Goal: Contribute content: Contribute content

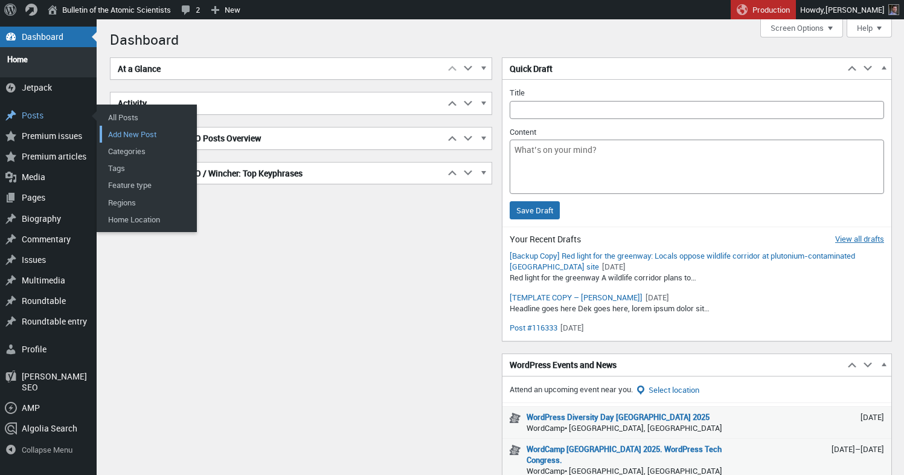
click at [121, 130] on link "Add New Post" at bounding box center [148, 134] width 97 height 17
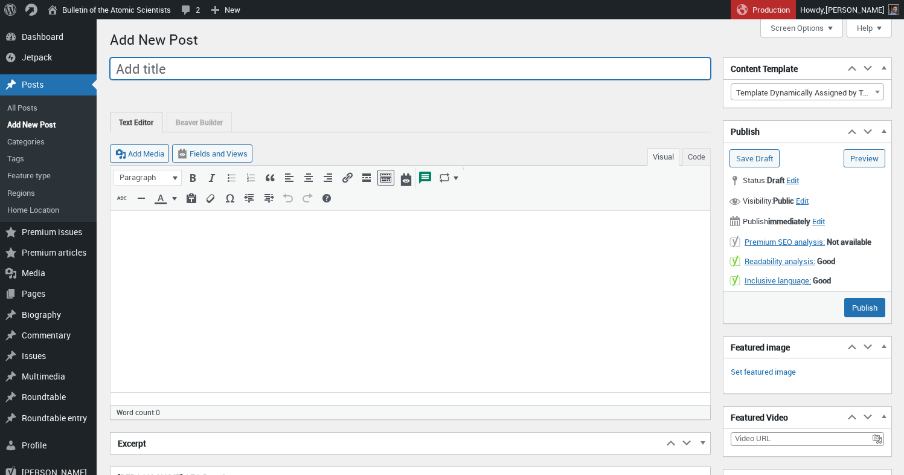
paste input "Can international nuclear safeguards be rebuilt in Iran? These steps may help"
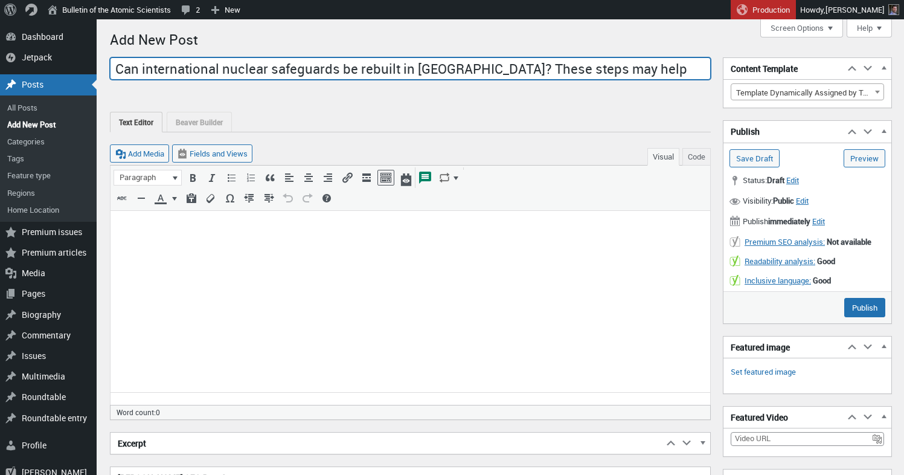
type input "Can international nuclear safeguards be rebuilt in Iran? These steps may help"
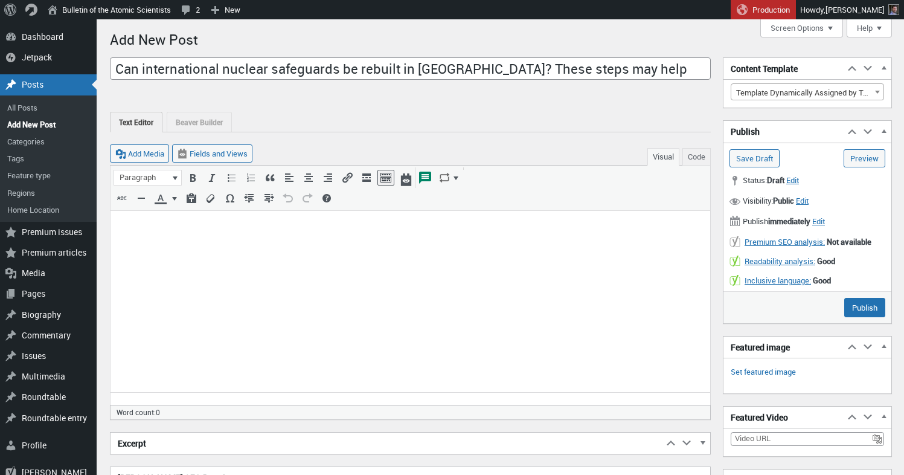
click at [131, 223] on p at bounding box center [410, 226] width 585 height 14
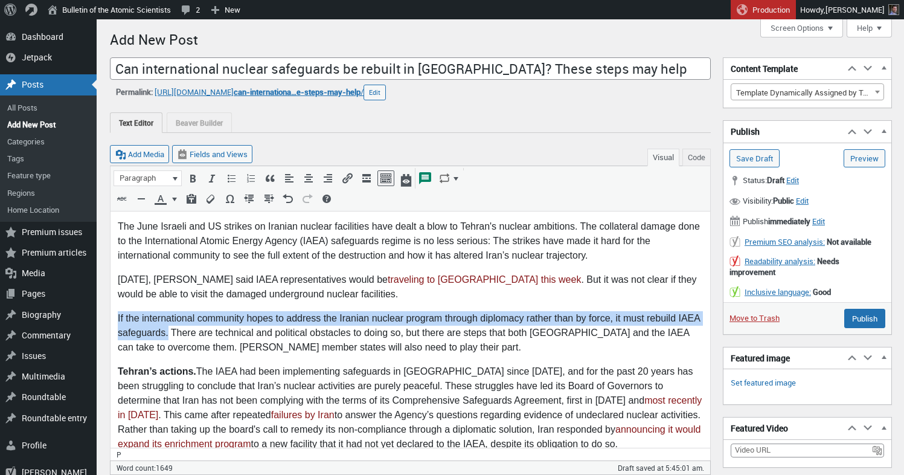
drag, startPoint x: 115, startPoint y: 319, endPoint x: 169, endPoint y: 331, distance: 54.5
copy p "If the international community hopes to address the Iranian nuclear program thr…"
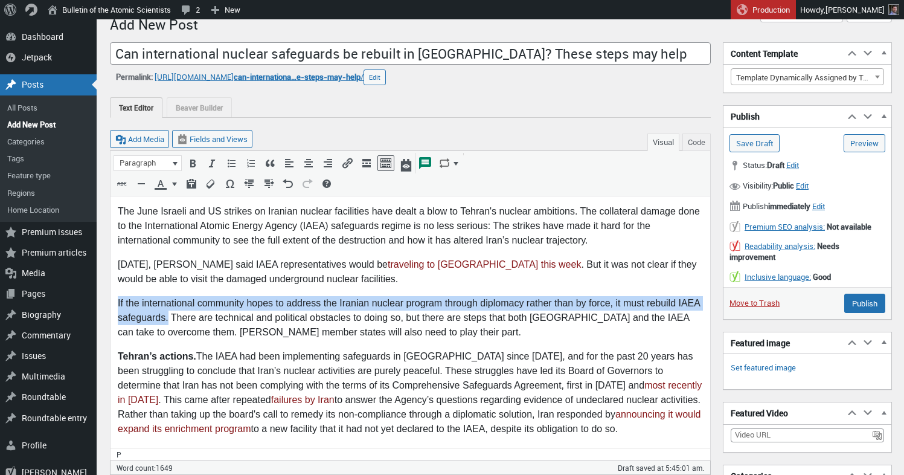
scroll to position [23, 0]
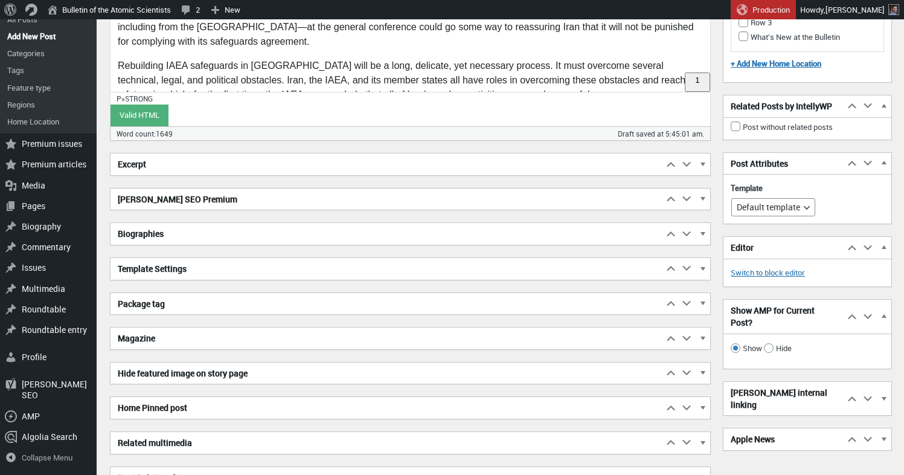
scroll to position [1713, 0]
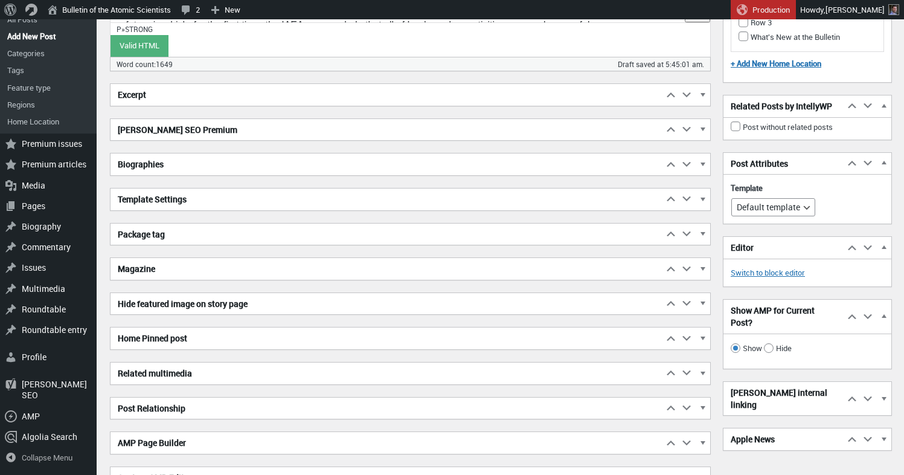
click at [147, 100] on h2 "Excerpt" at bounding box center [387, 95] width 553 height 22
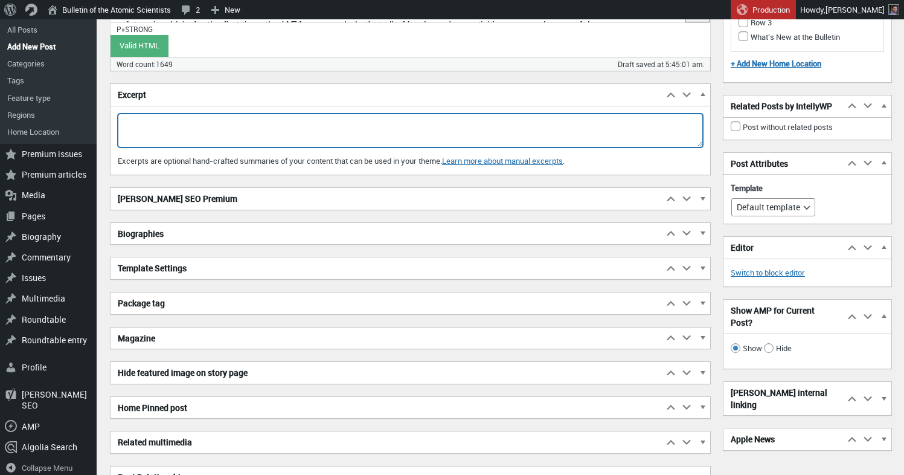
click at [154, 125] on textarea "Excerpt" at bounding box center [410, 131] width 585 height 34
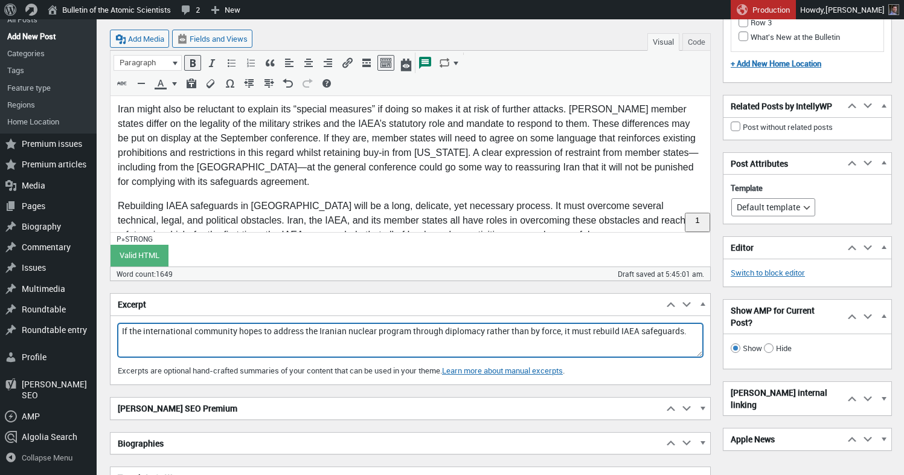
scroll to position [1527, 0]
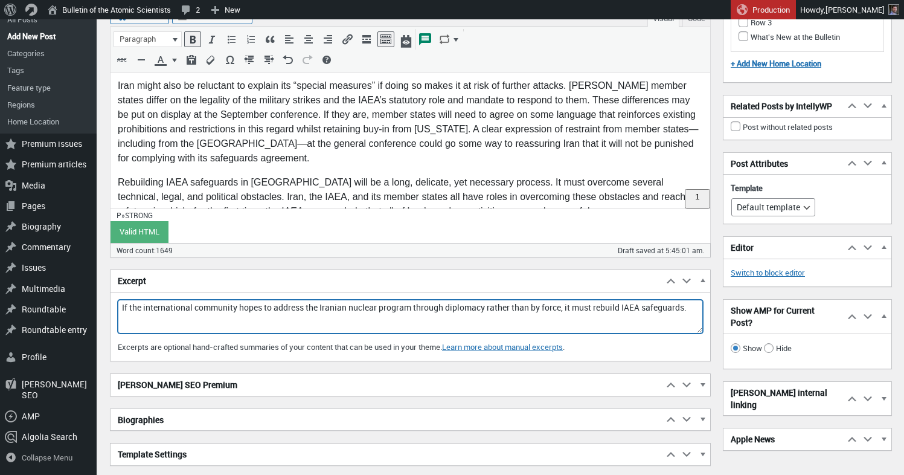
click at [176, 388] on h2 "[PERSON_NAME] SEO Premium" at bounding box center [387, 385] width 553 height 22
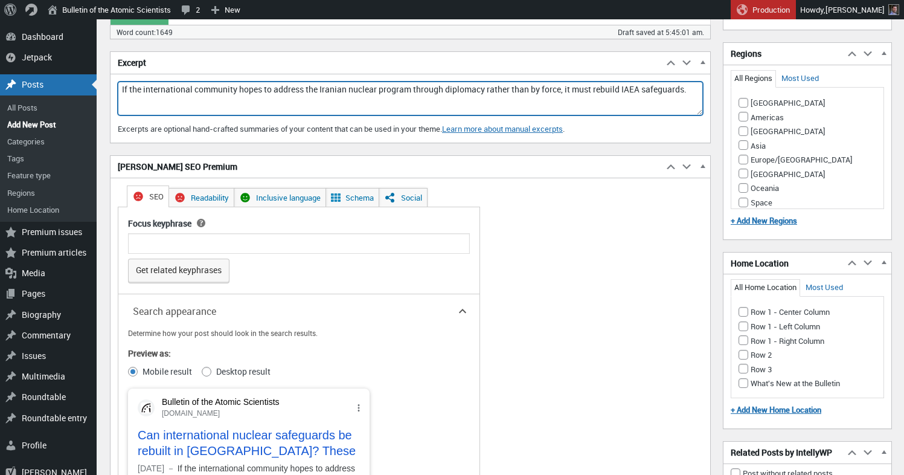
scroll to position [1738, 0]
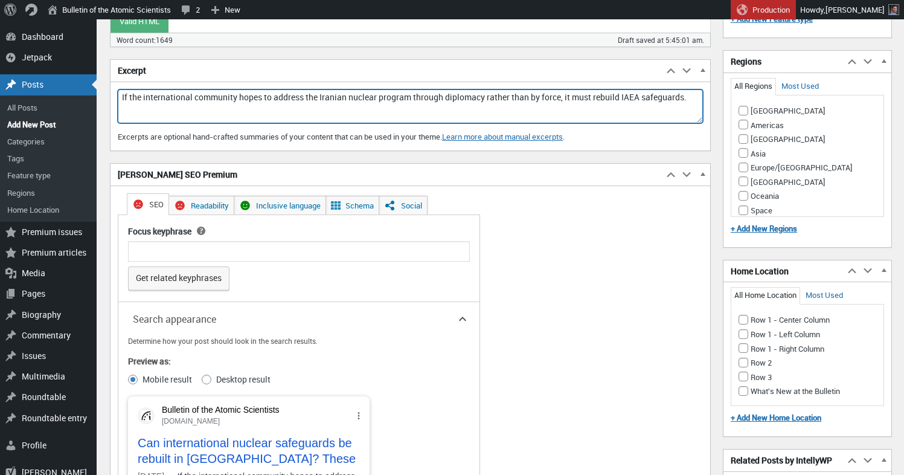
click at [239, 110] on textarea "If the international community hopes to address the Iranian nuclear program thr…" at bounding box center [410, 106] width 585 height 34
drag, startPoint x: 268, startPoint y: 98, endPoint x: 116, endPoint y: 97, distance: 151.6
click at [118, 97] on textarea "If the international community hopes to address the Iranian nuclear program thr…" at bounding box center [410, 106] width 585 height 34
click at [149, 103] on textarea "If the international community hopes to address the Iranian nuclear program thr…" at bounding box center [410, 106] width 585 height 34
drag, startPoint x: 130, startPoint y: 95, endPoint x: 238, endPoint y: 94, distance: 107.5
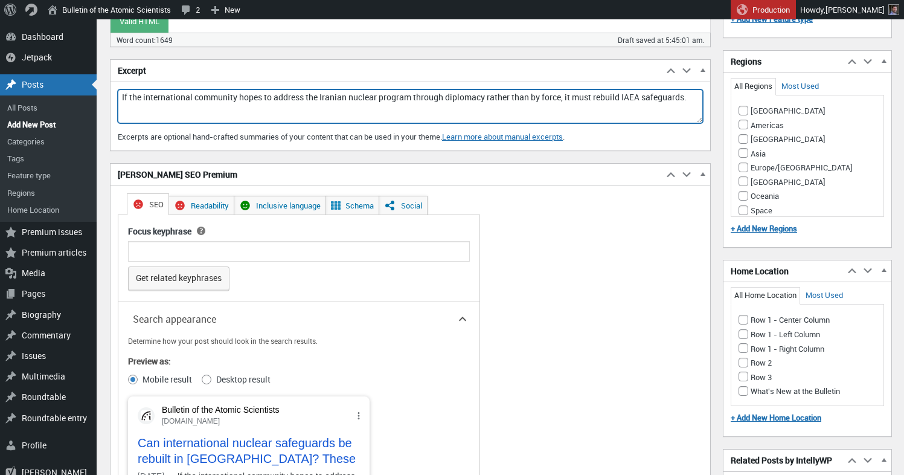
click at [238, 94] on textarea "If the international community hopes to address the Iranian nuclear program thr…" at bounding box center [410, 106] width 585 height 34
drag, startPoint x: 237, startPoint y: 106, endPoint x: 243, endPoint y: 103, distance: 6.8
click at [238, 106] on textarea "If the international community hopes to address the Iranian nuclear program thr…" at bounding box center [410, 106] width 585 height 34
drag, startPoint x: 267, startPoint y: 97, endPoint x: 108, endPoint y: 94, distance: 158.9
click at [118, 94] on textarea "If the international community hopes to address the Iranian nuclear program thr…" at bounding box center [410, 106] width 585 height 34
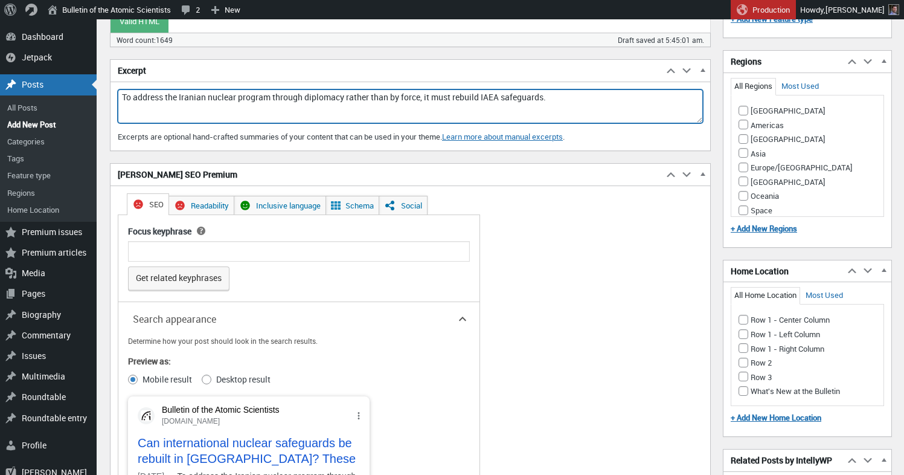
click at [435, 97] on textarea "To address the Iranian nuclear program through diplomacy rather than by force, …" at bounding box center [410, 106] width 585 height 34
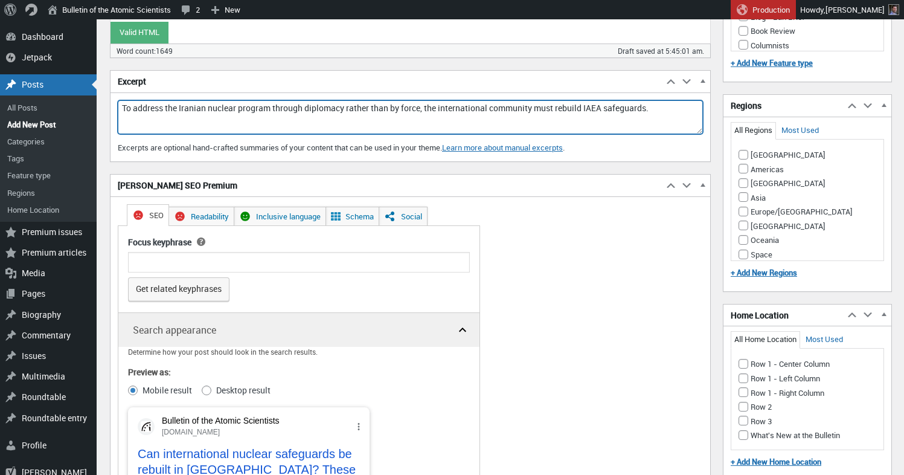
scroll to position [1509, 0]
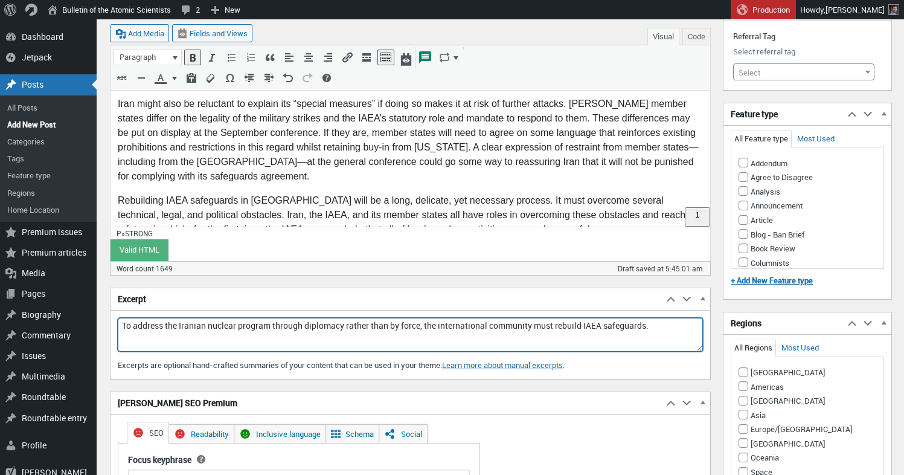
type textarea "To address the Iranian nuclear program through diplomacy rather than by force, …"
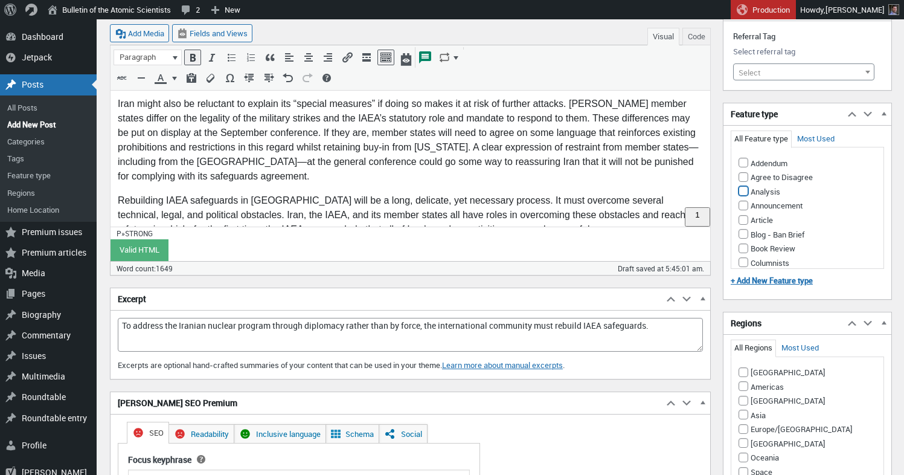
click at [743, 191] on input "Analysis" at bounding box center [744, 191] width 10 height 10
checkbox input "true"
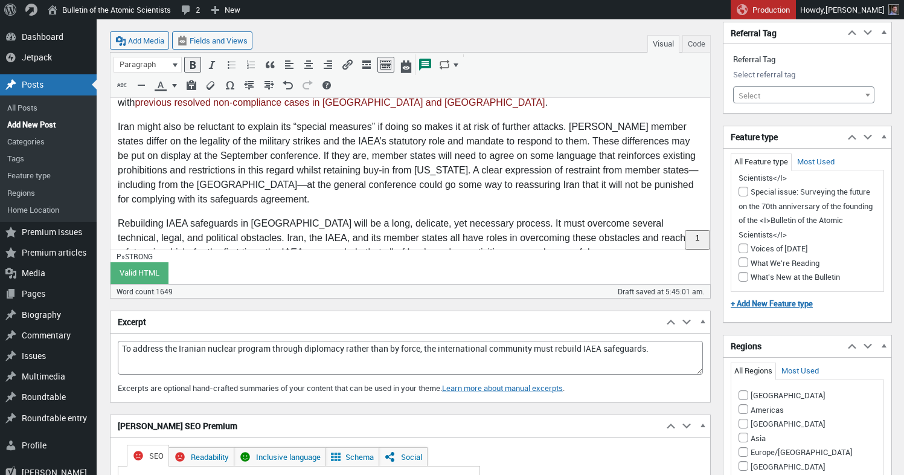
scroll to position [1234, 0]
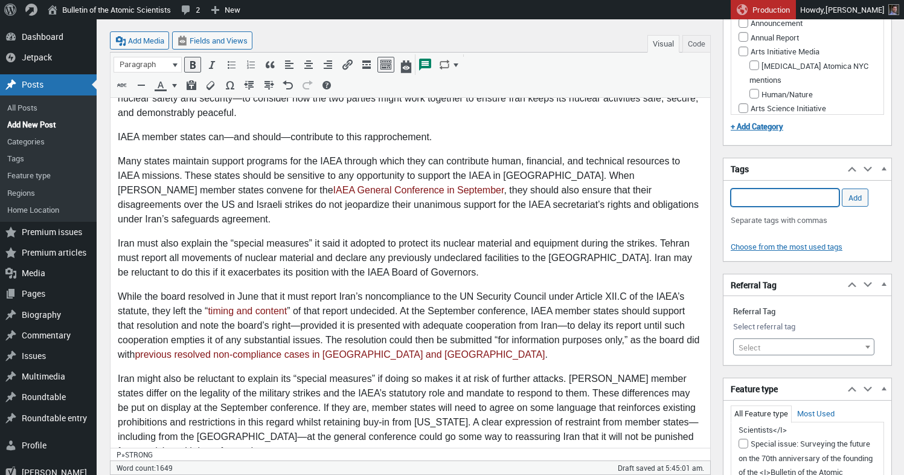
click at [763, 199] on input "Add Tag" at bounding box center [785, 197] width 109 height 18
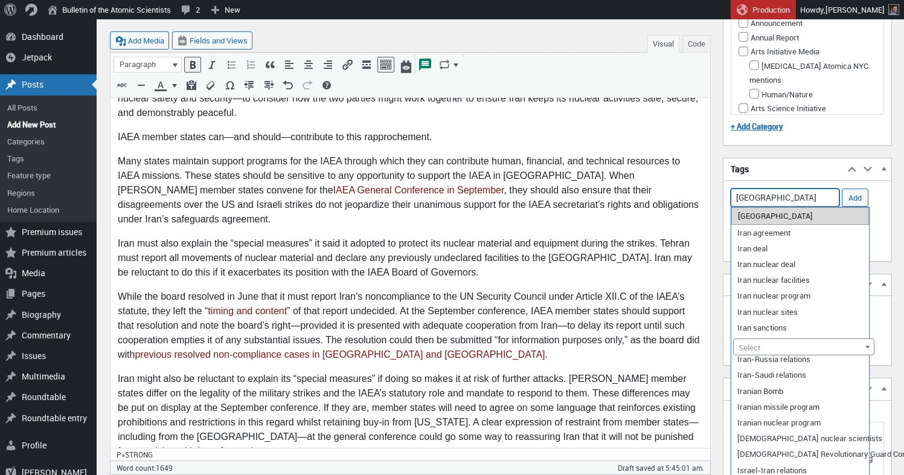
click at [768, 219] on li "[GEOGRAPHIC_DATA]" at bounding box center [800, 215] width 138 height 17
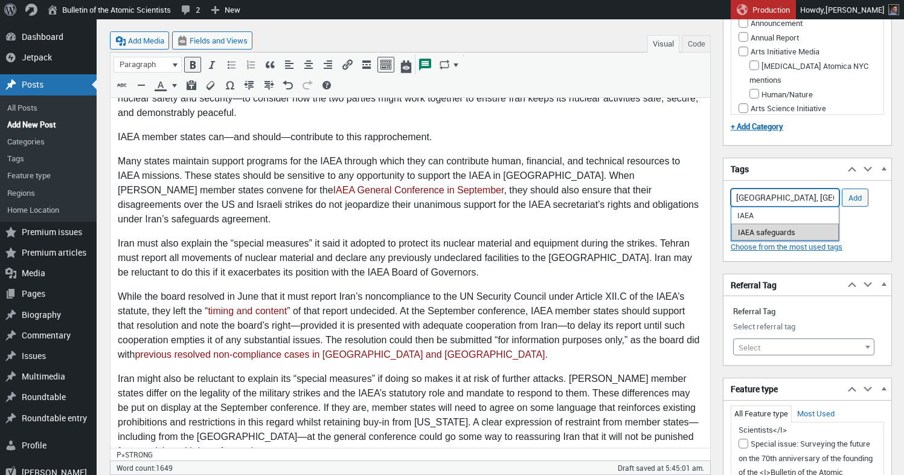
click at [791, 234] on li "IAEA safeguards" at bounding box center [785, 231] width 108 height 17
type input "Iran, IAEA safeguards,"
click at [854, 197] on input "Add" at bounding box center [855, 197] width 27 height 18
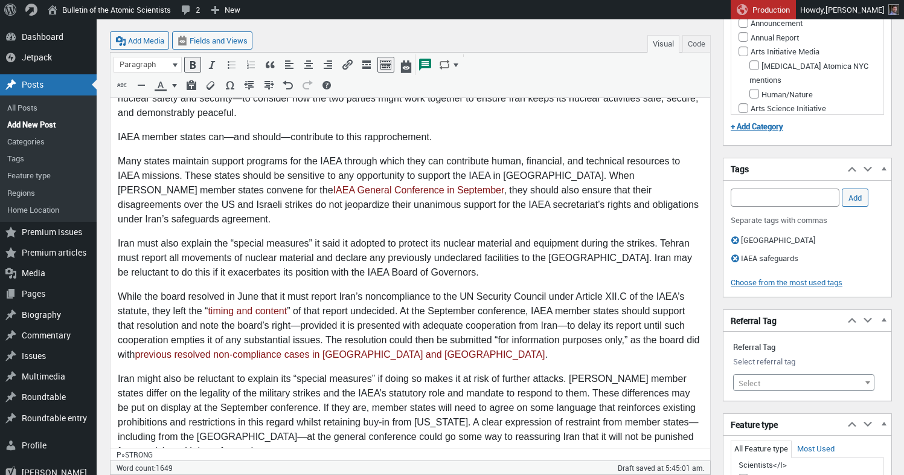
click at [789, 374] on span "Select" at bounding box center [804, 382] width 140 height 17
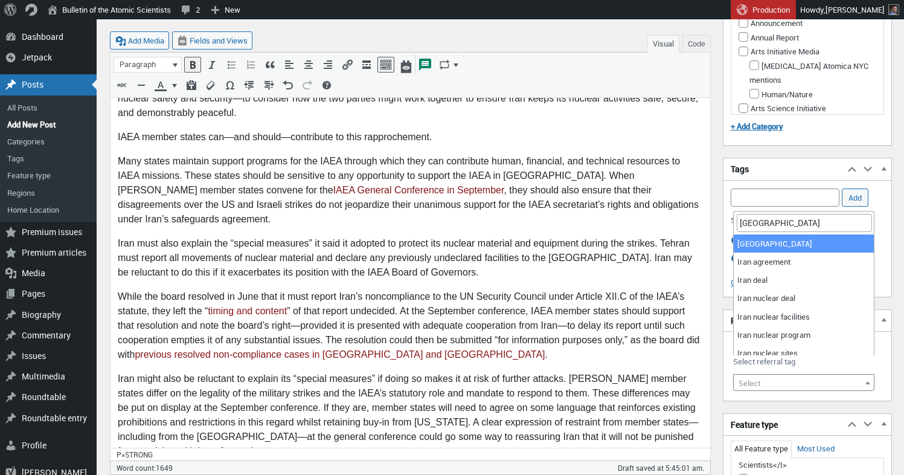
type input "[GEOGRAPHIC_DATA]"
select select "9855"
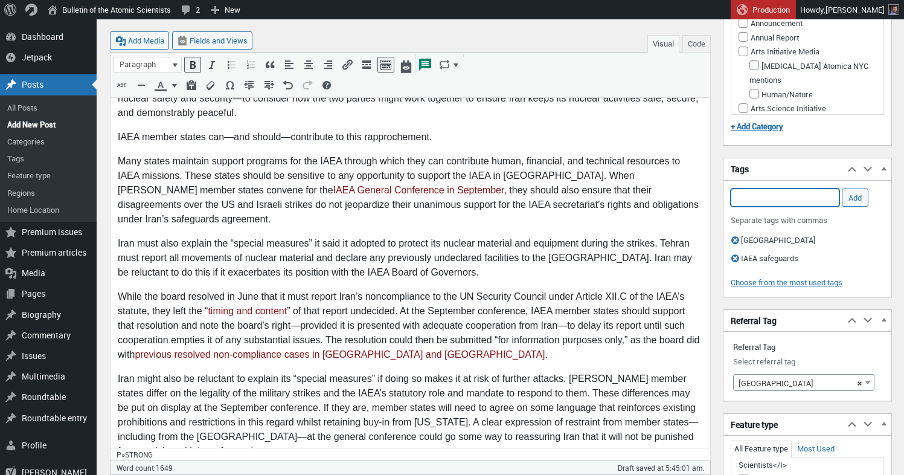
click at [780, 198] on input "Add Tag" at bounding box center [785, 197] width 109 height 18
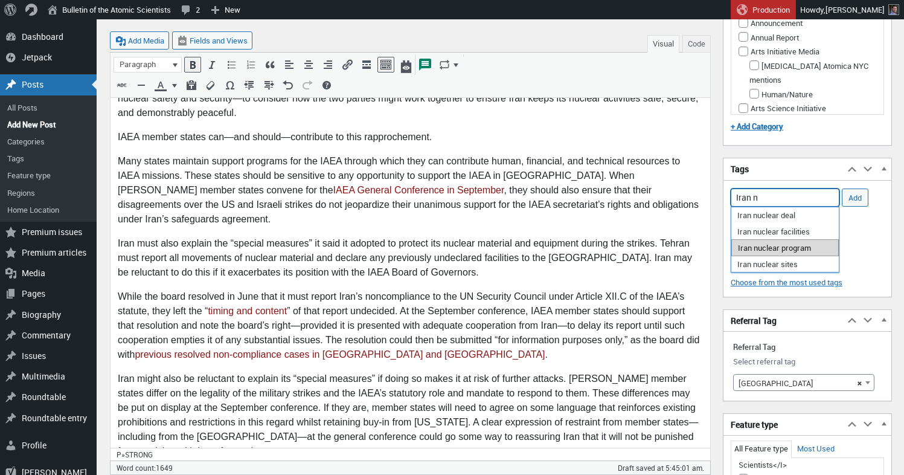
click at [799, 250] on li "Iran nuclear program" at bounding box center [785, 247] width 108 height 17
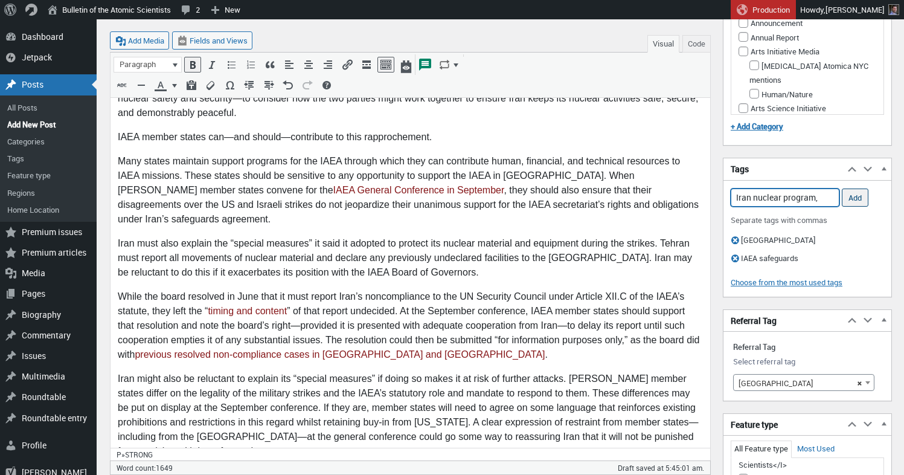
type input "Iran nuclear program,"
click at [852, 196] on input "Add" at bounding box center [855, 197] width 27 height 18
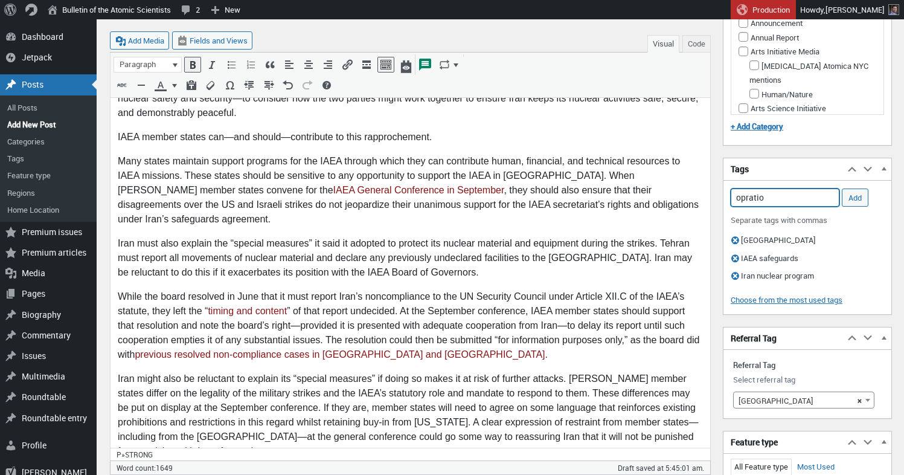
type input "opration"
click at [748, 197] on input "opration" at bounding box center [785, 197] width 109 height 18
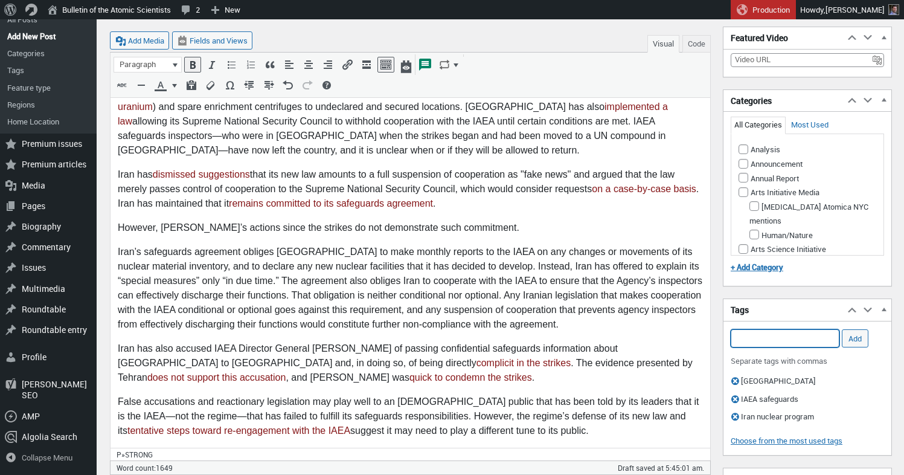
scroll to position [433, 0]
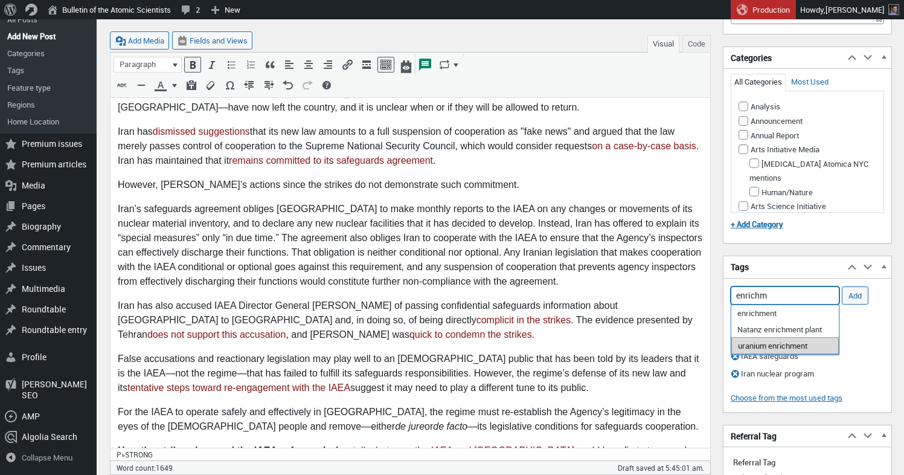
click at [757, 348] on li "uranium enrichment" at bounding box center [785, 345] width 108 height 17
type input "uranium enrichment,"
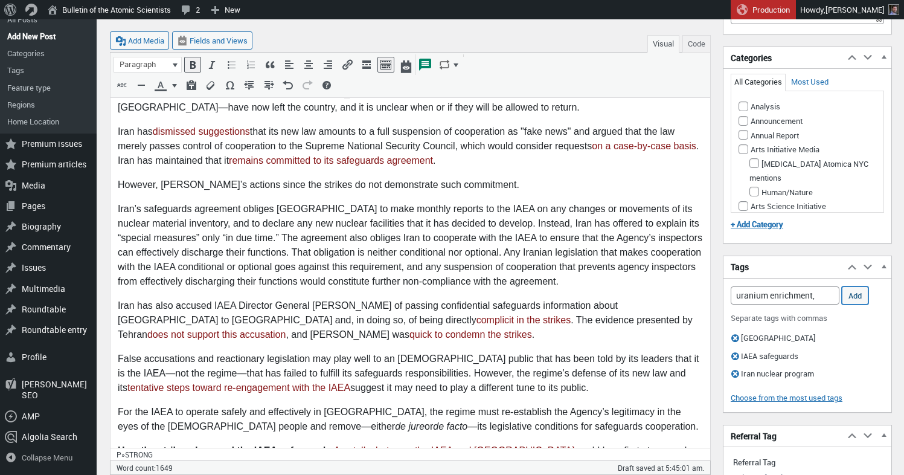
click at [853, 295] on input "Add" at bounding box center [855, 295] width 27 height 18
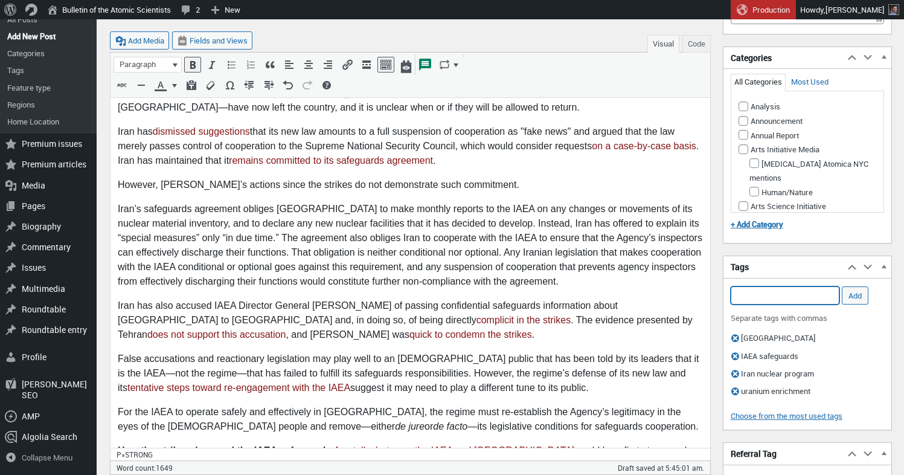
click at [800, 296] on input "Add Tag" at bounding box center [785, 295] width 109 height 18
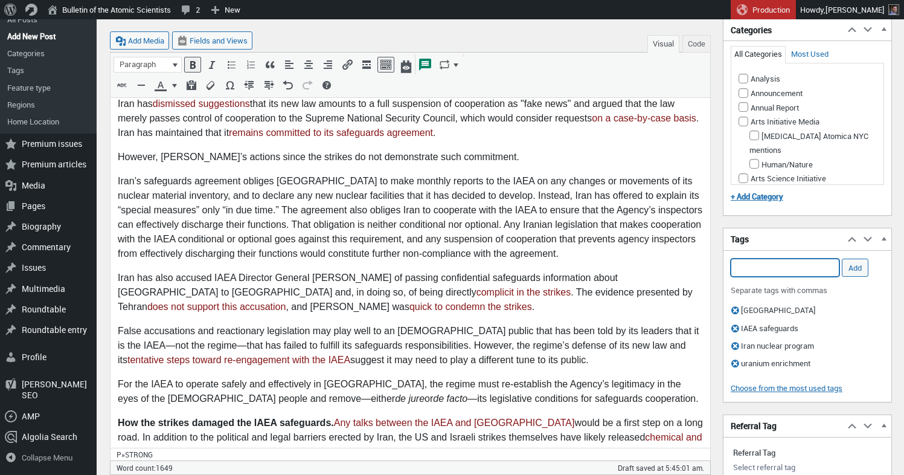
scroll to position [476, 0]
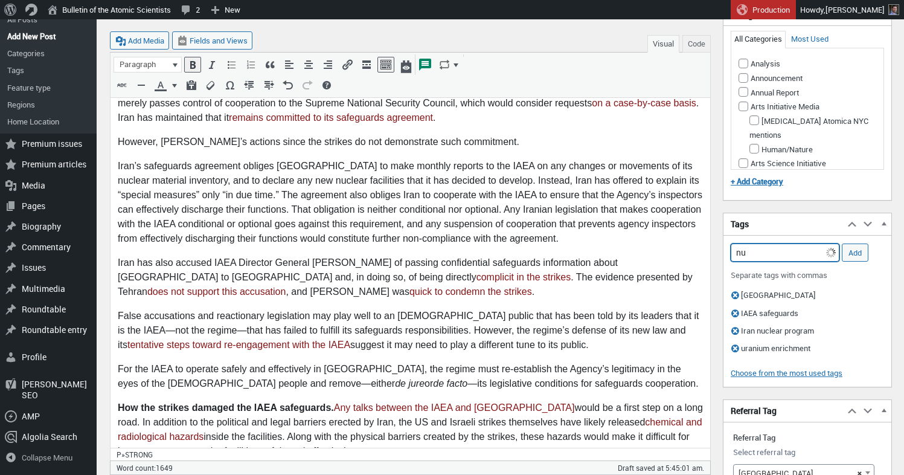
type input "n"
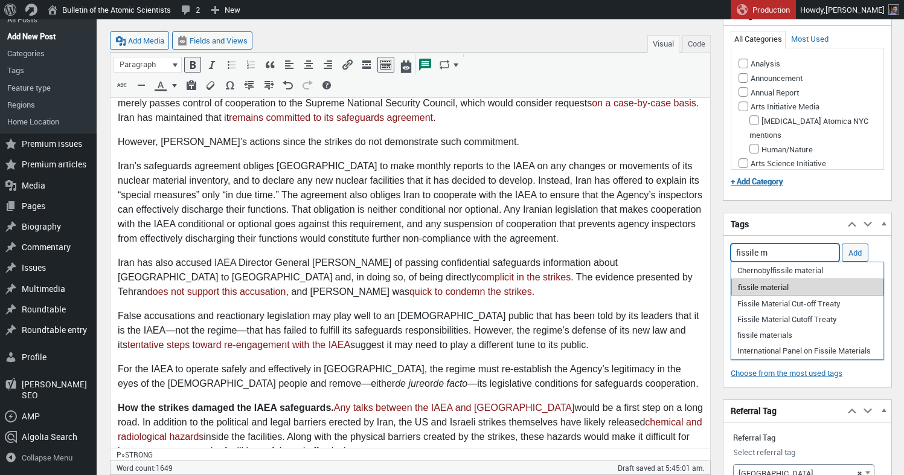
click at [744, 288] on li "fissile material" at bounding box center [807, 286] width 152 height 17
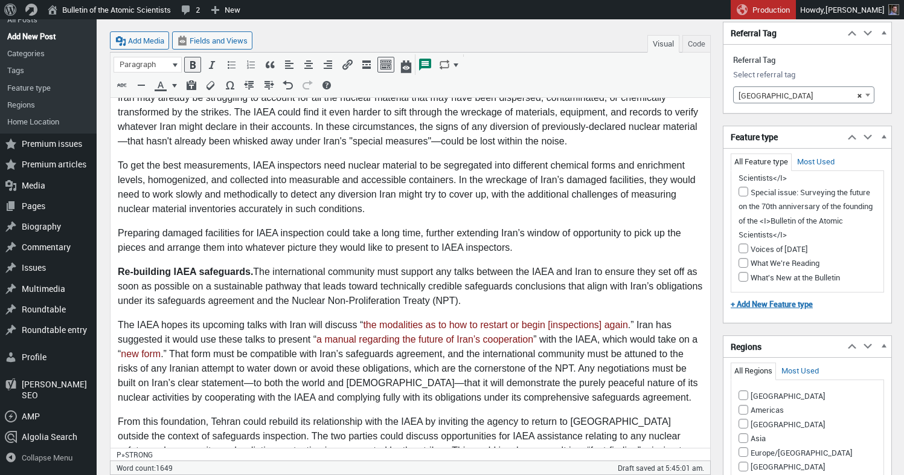
scroll to position [923, 0]
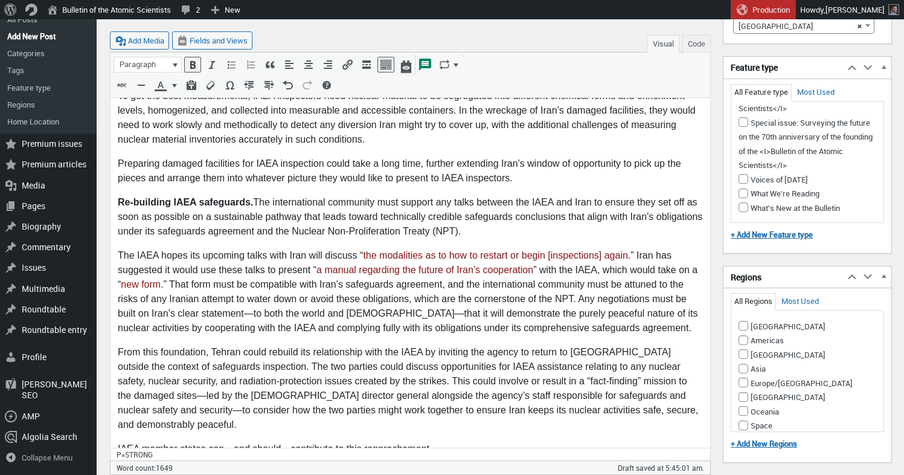
type input "fissile material,"
click at [742, 392] on input "[GEOGRAPHIC_DATA]" at bounding box center [744, 397] width 10 height 10
checkbox input "true"
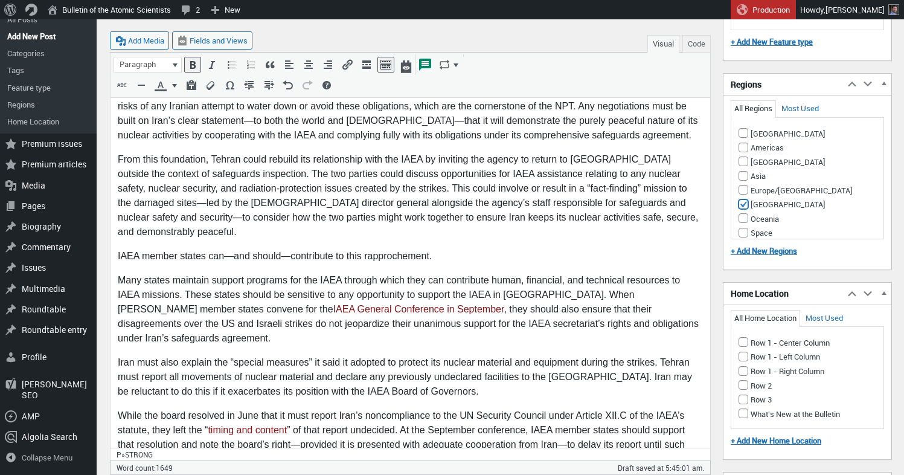
scroll to position [1185, 0]
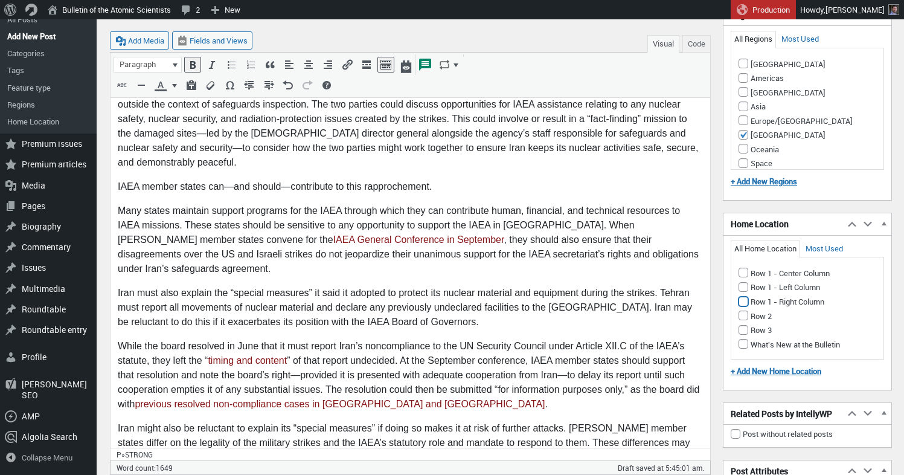
click at [744, 297] on input "Row 1 - Right Column" at bounding box center [744, 302] width 10 height 10
checkbox input "true"
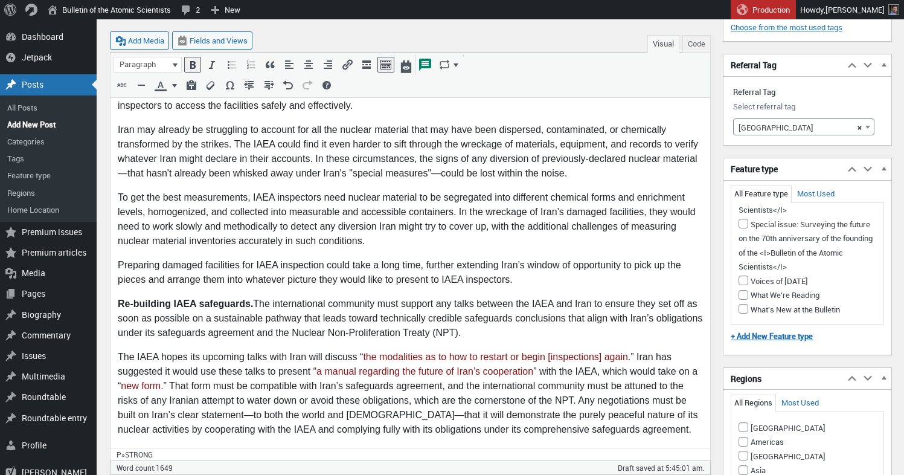
scroll to position [776, 0]
click at [467, 220] on p "To get the best measurements, IAEA inspectors need nuclear material to be segre…" at bounding box center [410, 220] width 585 height 58
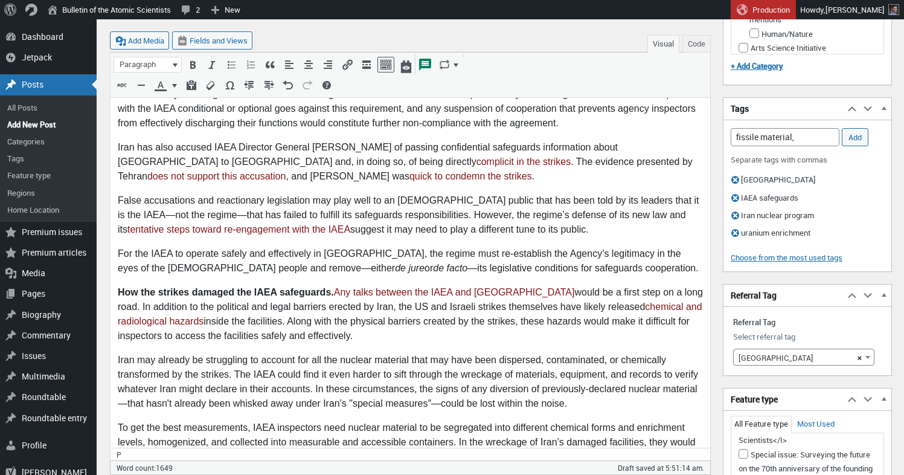
scroll to position [583, 0]
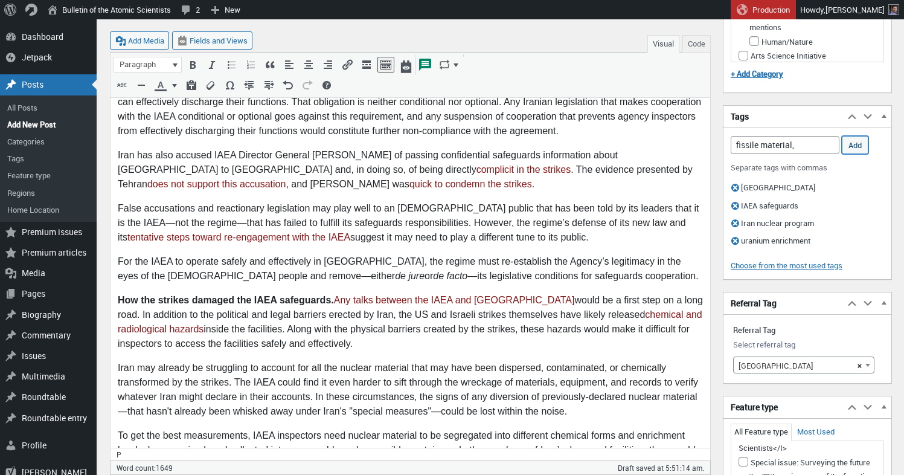
click at [860, 146] on input "Add" at bounding box center [855, 145] width 27 height 18
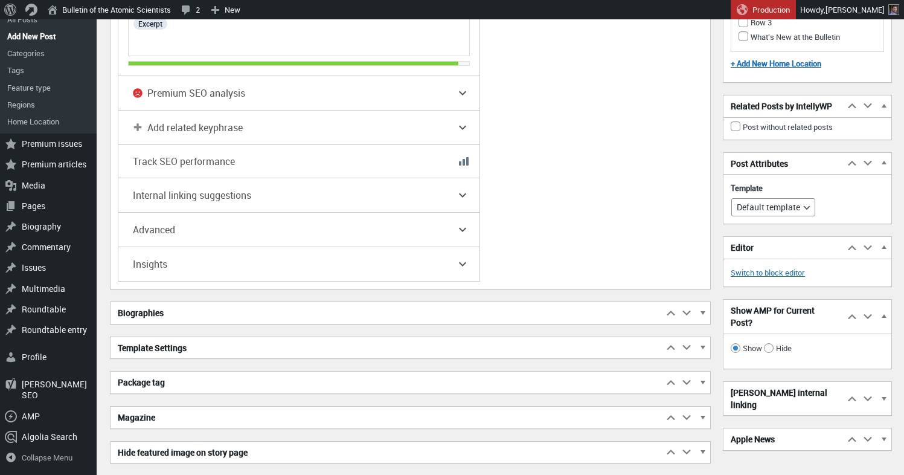
scroll to position [2387, 0]
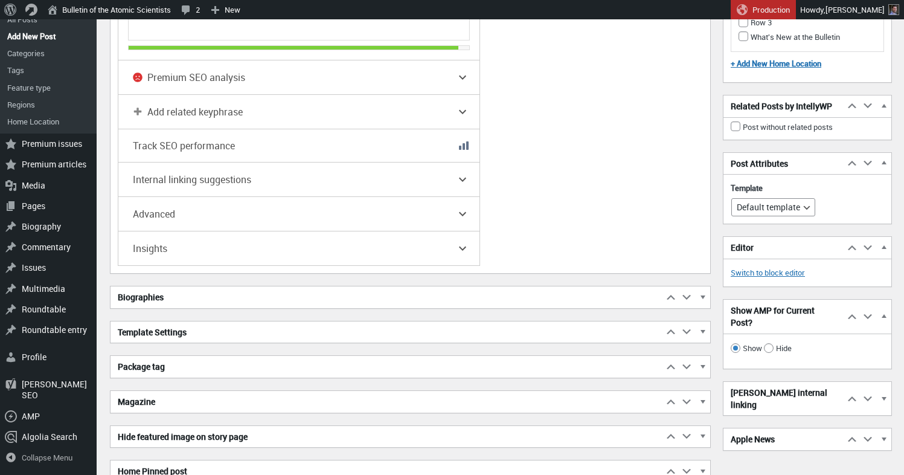
click at [166, 304] on h2 "Biographies" at bounding box center [387, 297] width 553 height 22
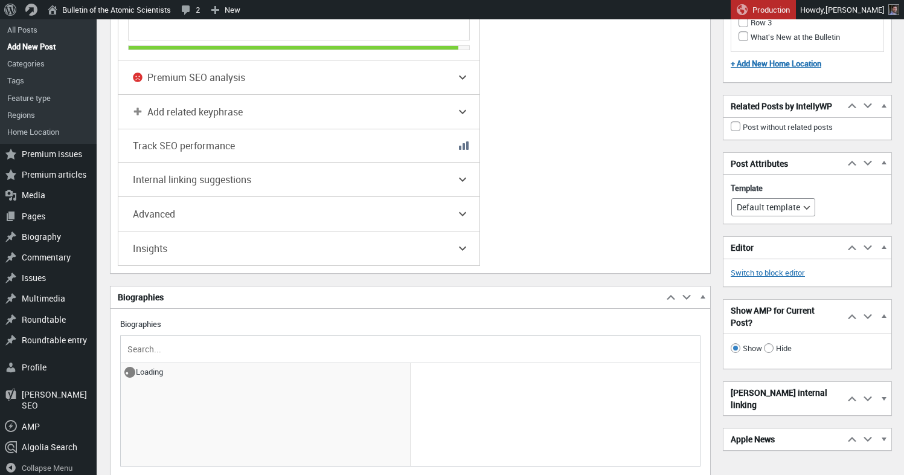
click at [161, 352] on input "text" at bounding box center [410, 349] width 571 height 18
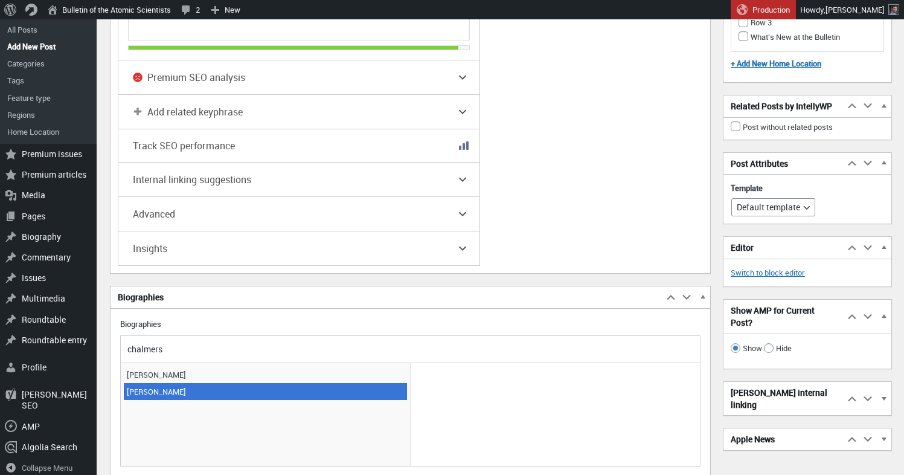
type input "chalmers"
click at [153, 396] on span "[PERSON_NAME]" at bounding box center [265, 391] width 283 height 17
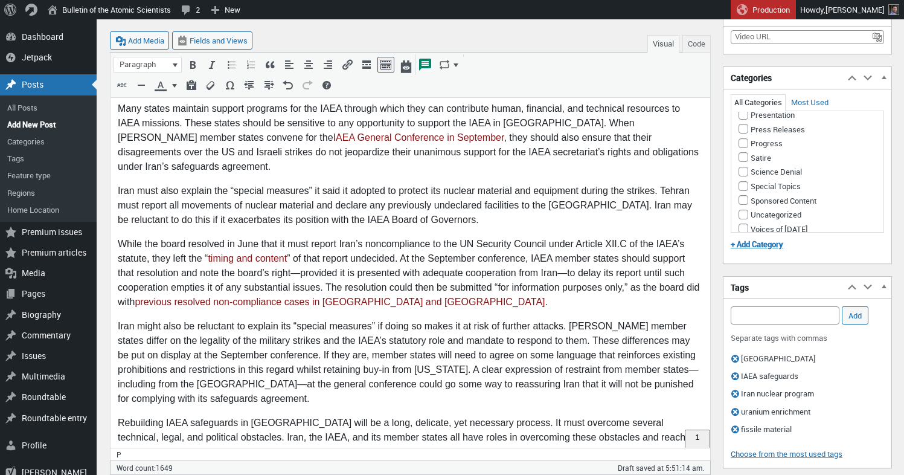
scroll to position [849, 0]
click at [753, 79] on input "Nuclear Weapons" at bounding box center [754, 74] width 10 height 10
checkbox input "true"
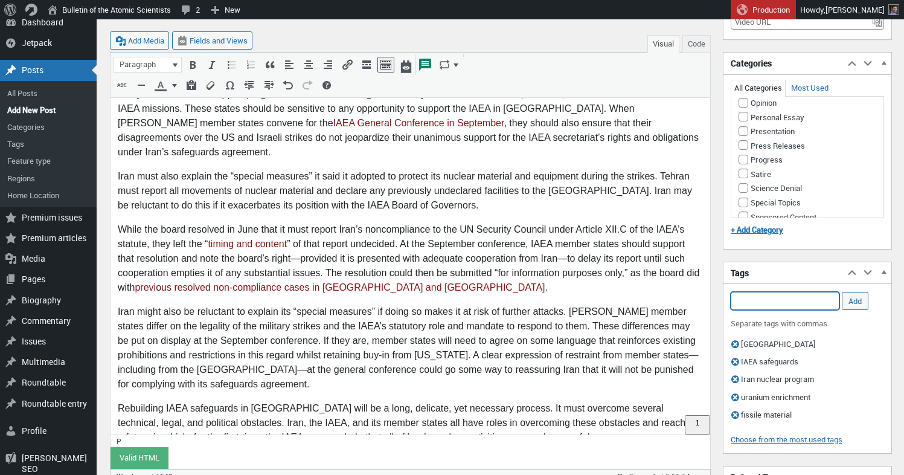
click at [743, 298] on input "Add Tag" at bounding box center [785, 301] width 109 height 18
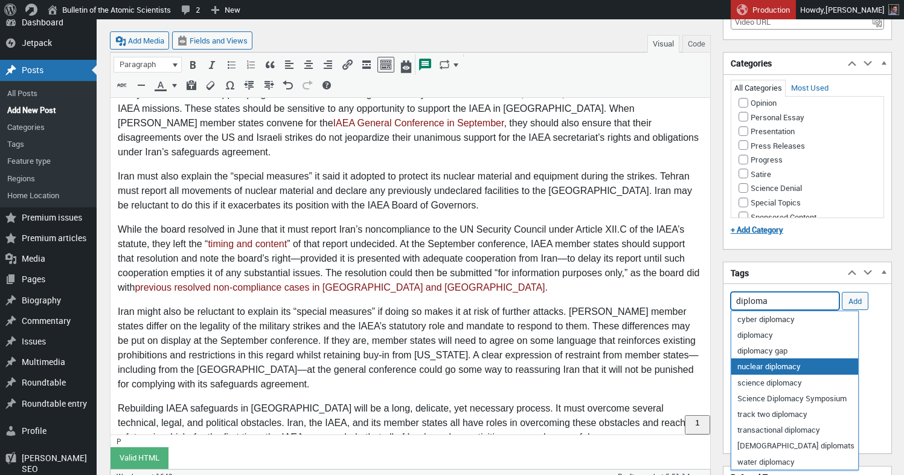
drag, startPoint x: 769, startPoint y: 362, endPoint x: 788, endPoint y: 354, distance: 20.5
click at [769, 362] on li "nuclear diplomacy" at bounding box center [794, 366] width 127 height 16
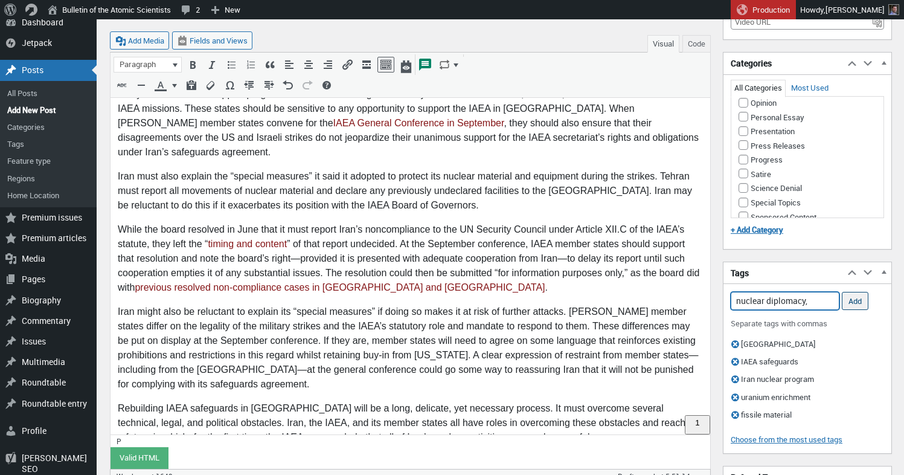
type input "nuclear diplomacy,"
click at [858, 304] on input "Add" at bounding box center [855, 301] width 27 height 18
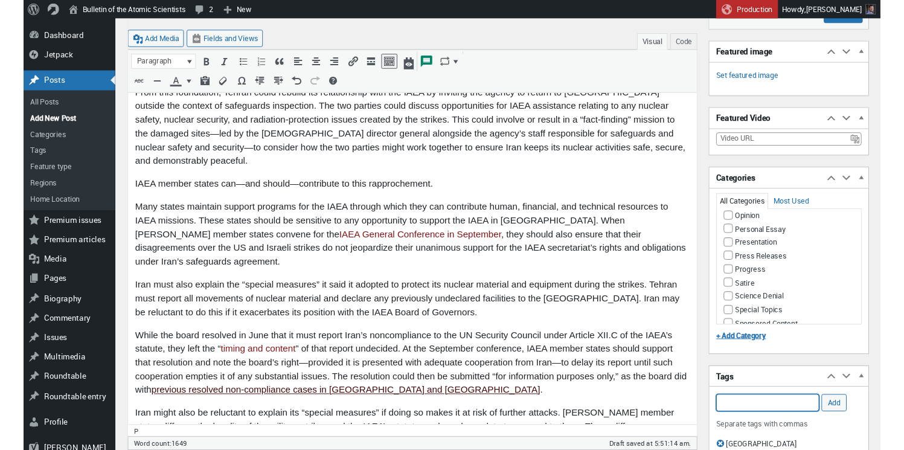
scroll to position [1126, 0]
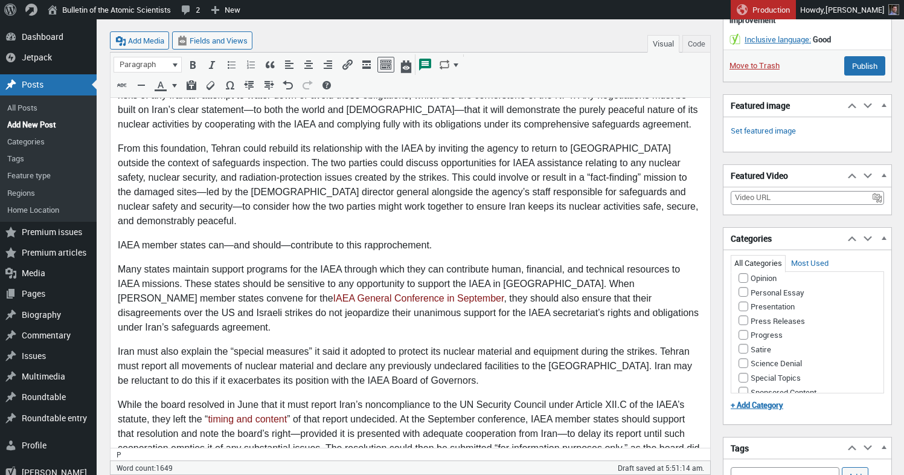
click at [363, 187] on p "From this foundation, Tehran could rebuild its relationship with the IAEA by in…" at bounding box center [410, 185] width 585 height 87
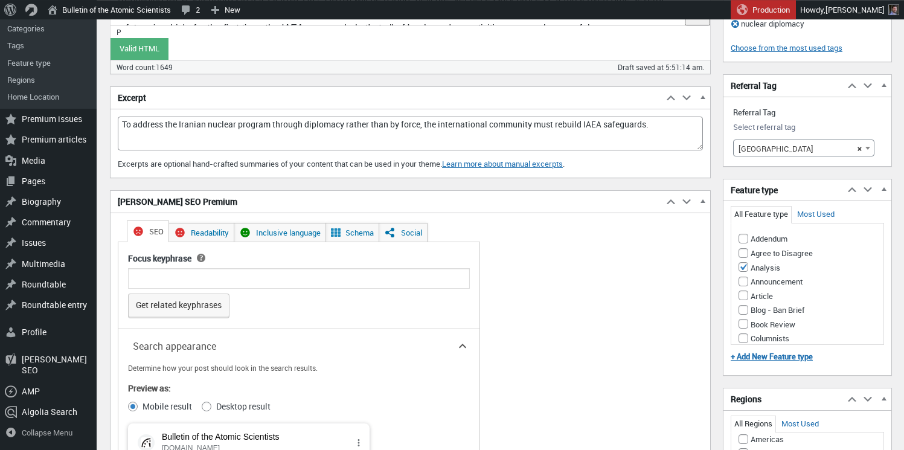
scroll to position [23, 0]
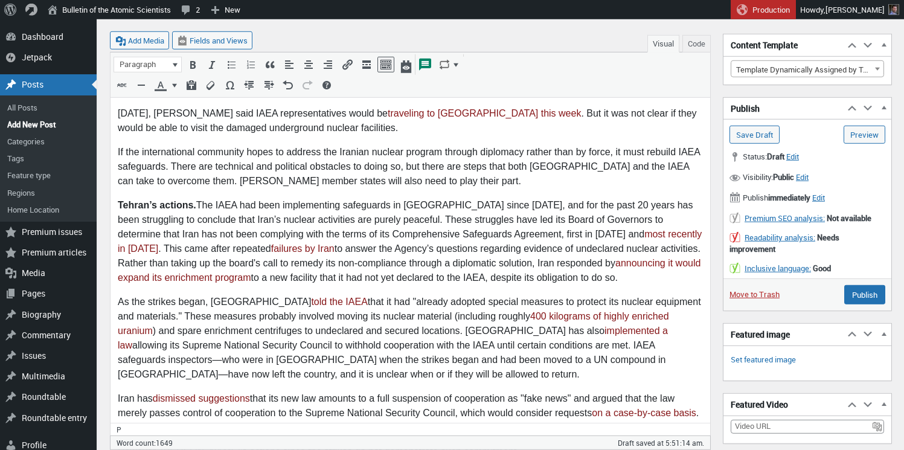
drag, startPoint x: 281, startPoint y: 236, endPoint x: 275, endPoint y: 233, distance: 6.5
click at [281, 236] on p "Tehran’s actions. The IAEA had been implementing safeguards in Iran since 1974,…" at bounding box center [410, 241] width 585 height 87
drag, startPoint x: 276, startPoint y: 234, endPoint x: 446, endPoint y: 229, distance: 169.8
click at [445, 229] on p "Tehran’s actions. The IAEA had been implementing safeguards in Iran since 1974,…" at bounding box center [410, 241] width 585 height 87
copy p "Comprehensive Safeguards Agreement"
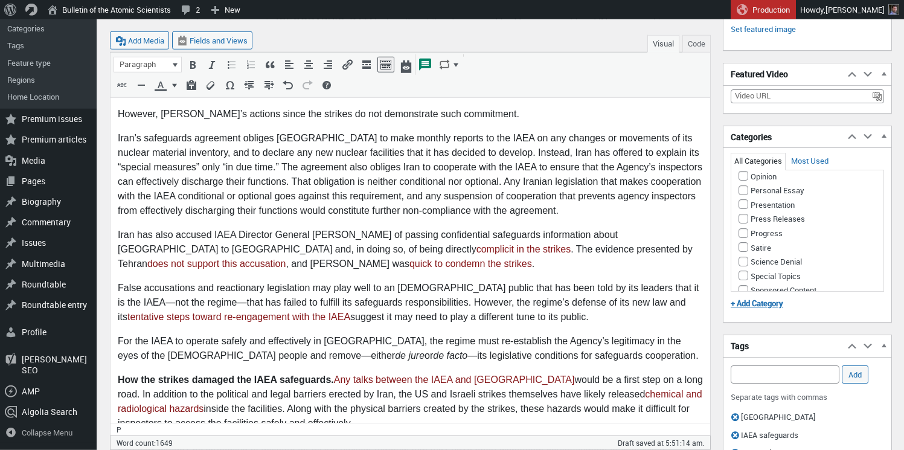
scroll to position [573, 0]
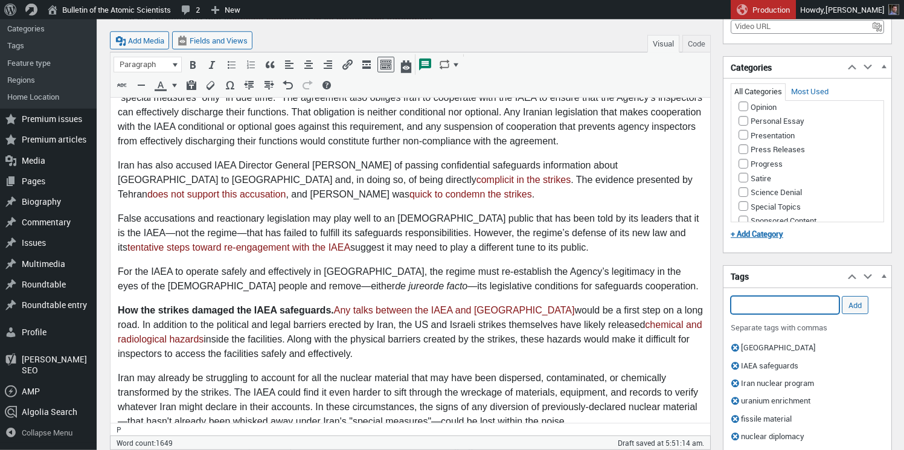
click at [756, 303] on input "Add Tag" at bounding box center [785, 305] width 109 height 18
type input "Comprehensive Safeguards Agreement"
click at [850, 307] on input "Add" at bounding box center [855, 305] width 27 height 18
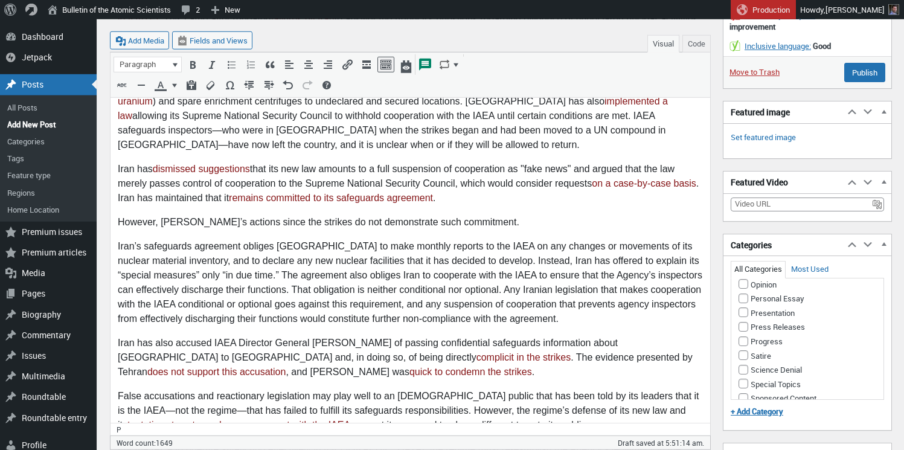
scroll to position [326, 0]
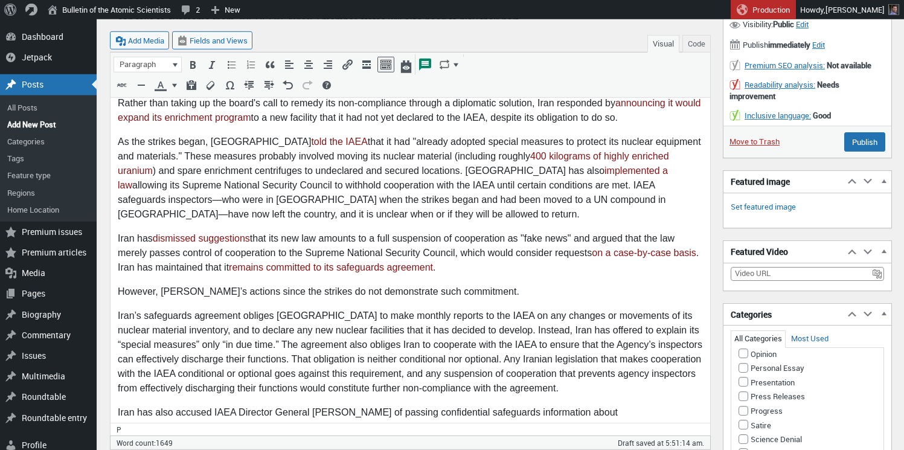
click at [377, 197] on p "As the strikes began, Iran told the IAEA that it had "already adopted special m…" at bounding box center [410, 178] width 585 height 87
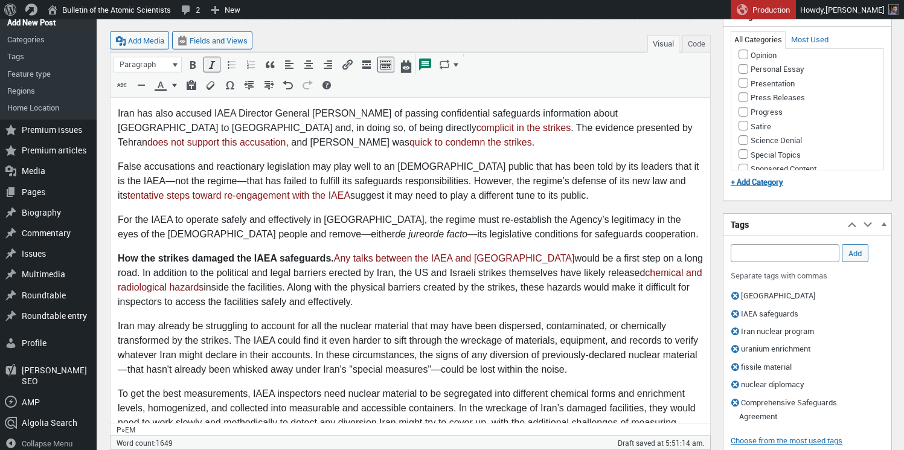
scroll to position [23, 0]
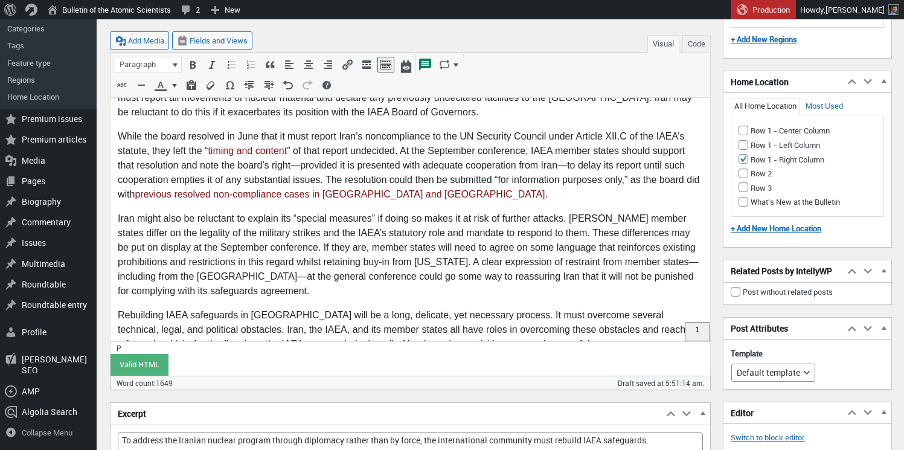
scroll to position [1464, 0]
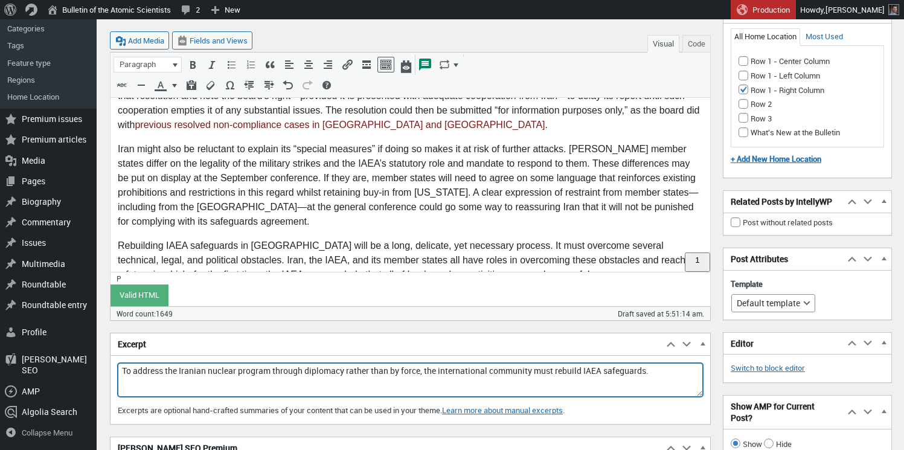
click at [122, 370] on textarea "To address the Iranian nuclear program through diplomacy rather than by force, …" at bounding box center [410, 380] width 585 height 34
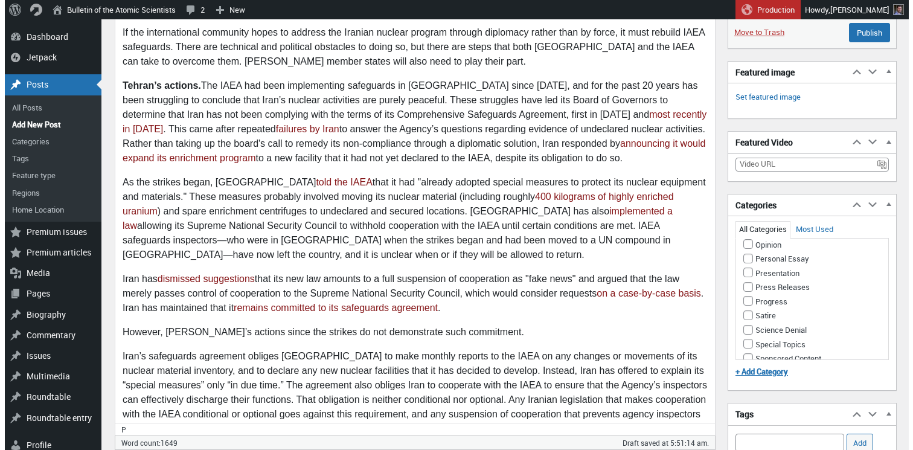
scroll to position [0, 0]
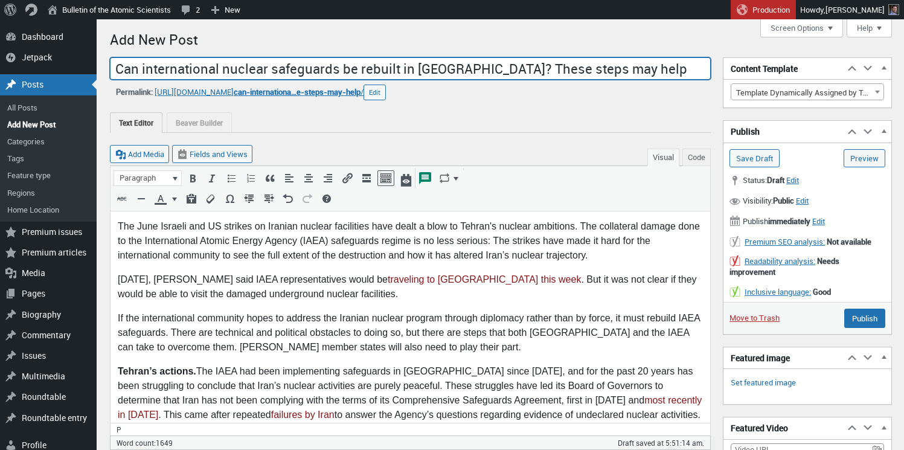
drag, startPoint x: 427, startPoint y: 68, endPoint x: 110, endPoint y: 72, distance: 317.1
click at [110, 72] on input "Can international nuclear safeguards be rebuilt in [GEOGRAPHIC_DATA]? These ste…" at bounding box center [410, 68] width 601 height 23
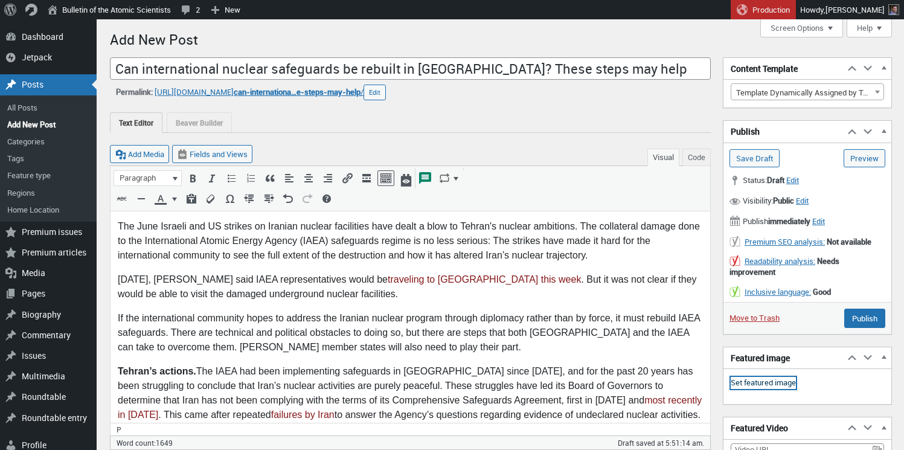
click at [774, 385] on link "Set featured image" at bounding box center [763, 383] width 65 height 12
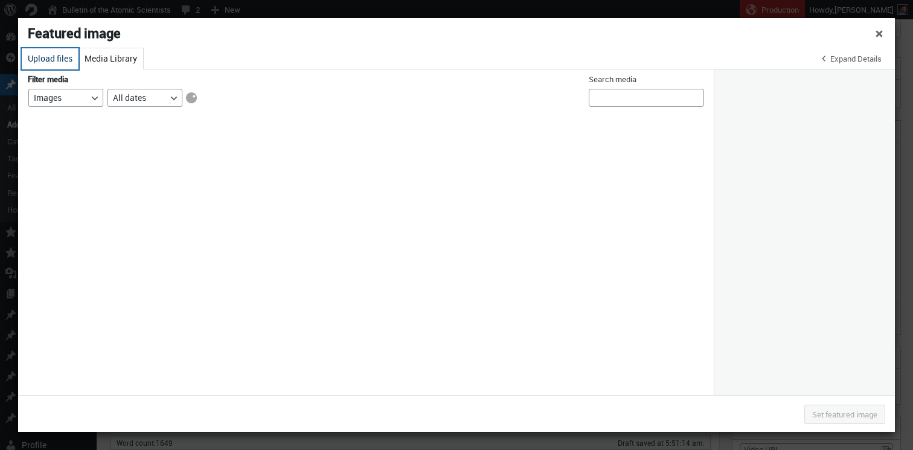
click at [63, 62] on button "Upload files" at bounding box center [50, 58] width 57 height 21
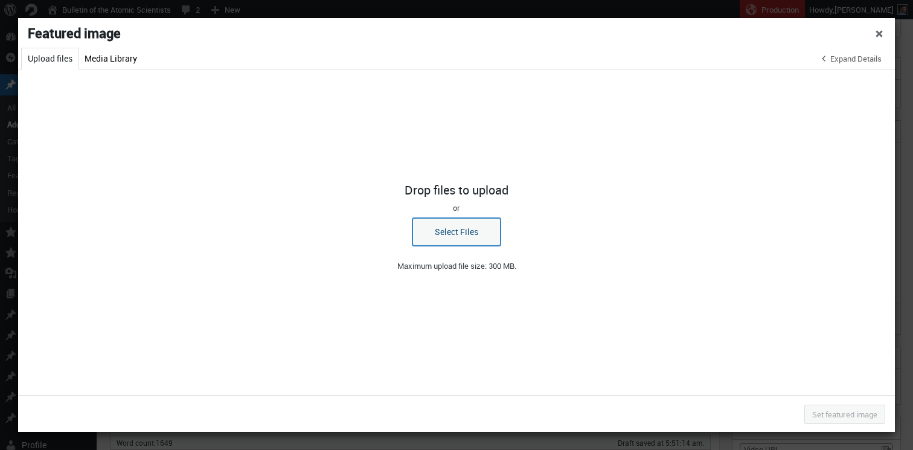
click at [432, 236] on button "Select Files" at bounding box center [456, 232] width 88 height 28
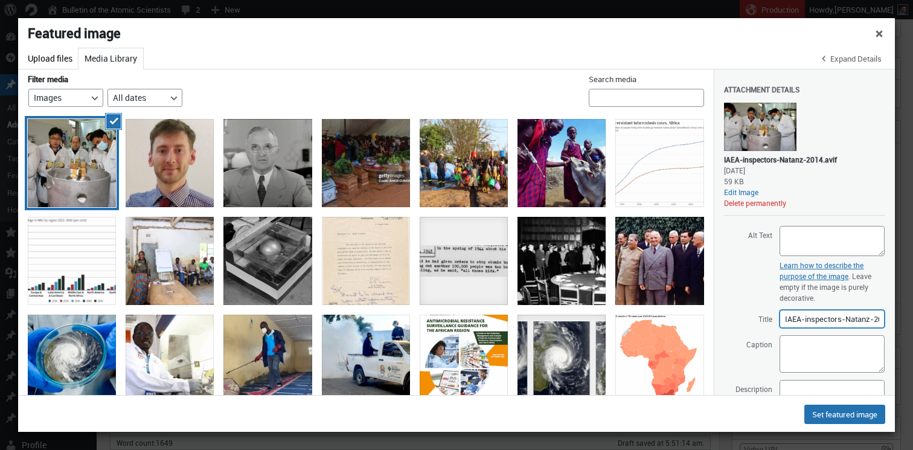
click at [812, 320] on input "IAEA-inspectors-Natanz-2014" at bounding box center [832, 319] width 105 height 18
click at [822, 355] on textarea "Caption" at bounding box center [832, 353] width 105 height 37
click at [834, 358] on textarea "Caption" at bounding box center [832, 353] width 105 height 37
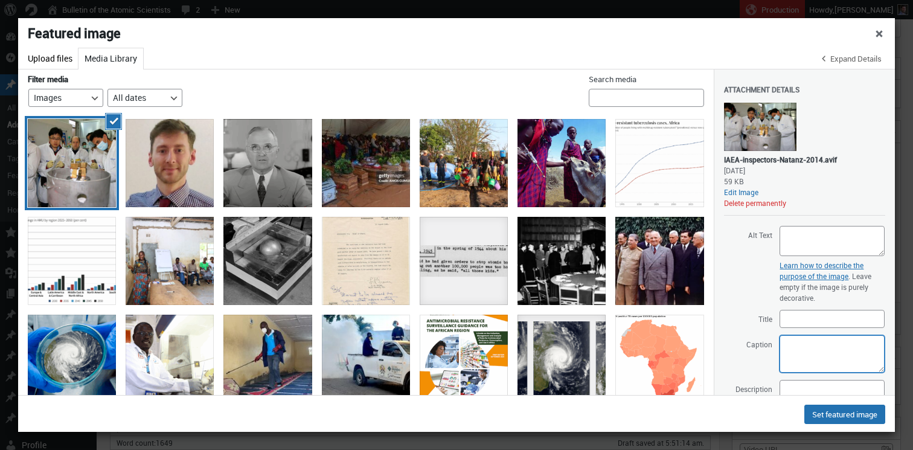
paste textarea "Safeguard inspectors from the International Atomic Energy Agency (middle left a…"
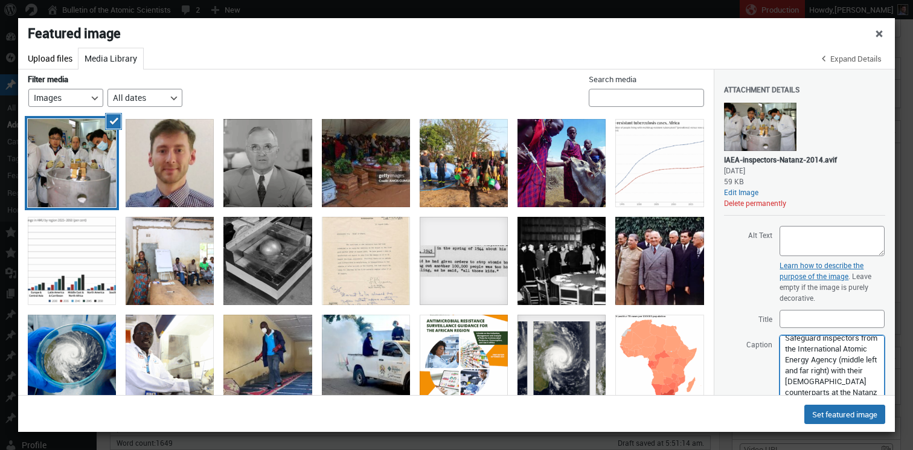
scroll to position [8, 0]
drag, startPoint x: 871, startPoint y: 372, endPoint x: 818, endPoint y: 365, distance: 53.0
click at [868, 439] on textarea "Safeguard inspectors from the International Atomic Energy Agency (middle left a…" at bounding box center [832, 389] width 105 height 109
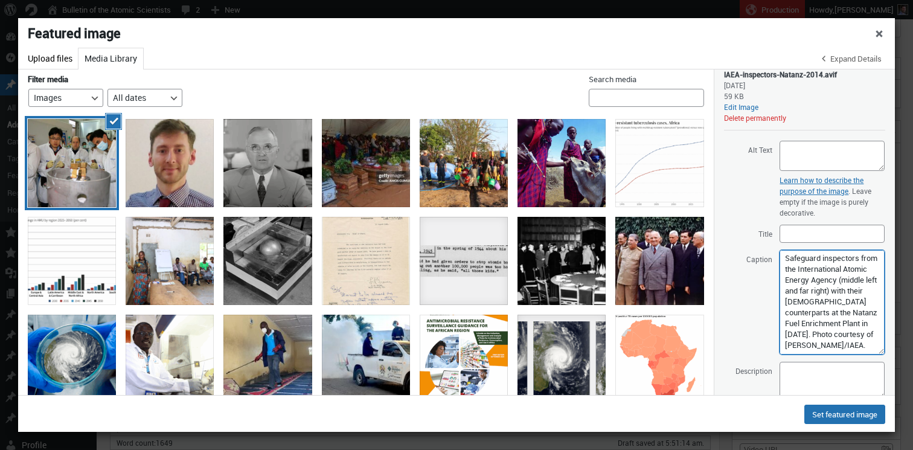
scroll to position [24, 0]
click at [806, 335] on textarea "Safeguard inspectors from the International Atomic Energy Agency (middle left a…" at bounding box center [832, 302] width 105 height 104
click at [838, 347] on textarea "Safeguard inspectors from the International Atomic Energy Agency (middle left a…" at bounding box center [832, 302] width 105 height 104
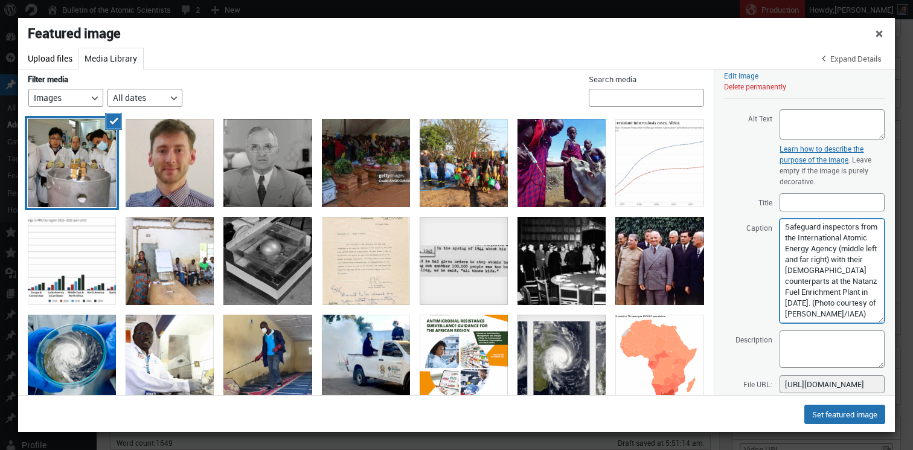
scroll to position [11, 0]
type textarea "Safeguard inspectors from the International Atomic Energy Agency (middle left a…"
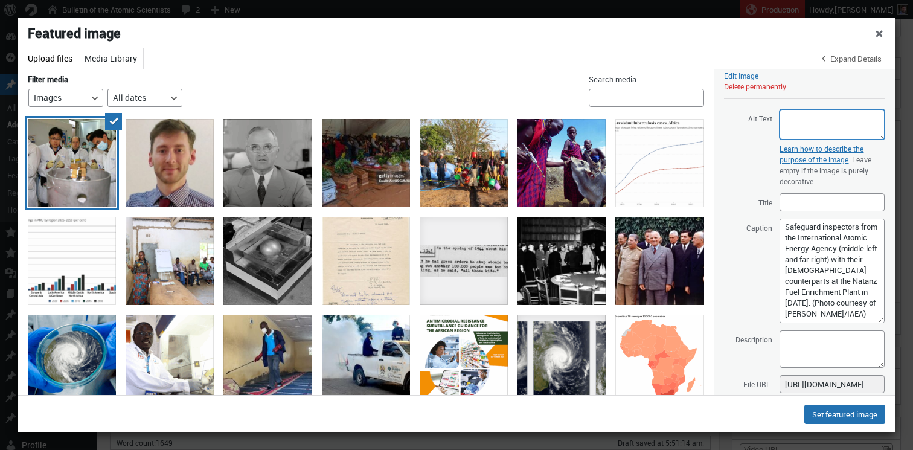
click at [790, 118] on textarea "Alt Text" at bounding box center [832, 124] width 105 height 30
paste textarea "A group of scientists in lab coats and masks observe and take notes around a me…"
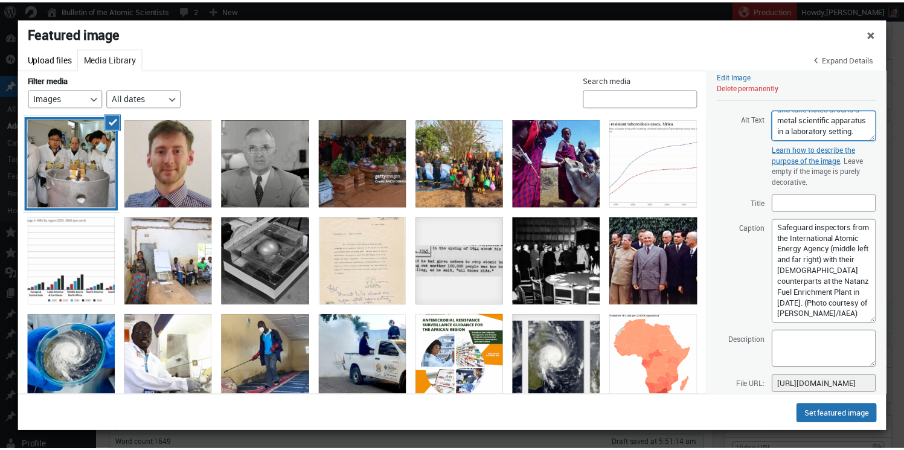
scroll to position [0, 0]
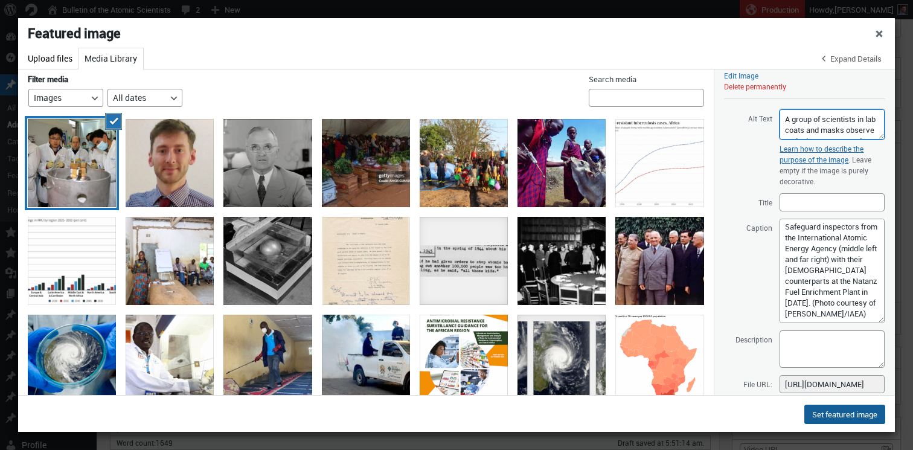
type textarea "A group of scientists in lab coats and masks observe and take notes around a me…"
click at [827, 416] on button "Set featured image" at bounding box center [844, 414] width 81 height 19
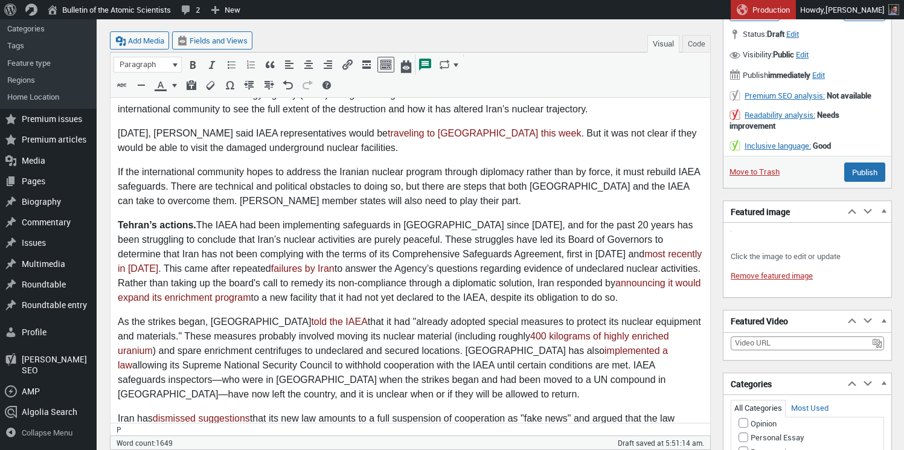
scroll to position [139, 0]
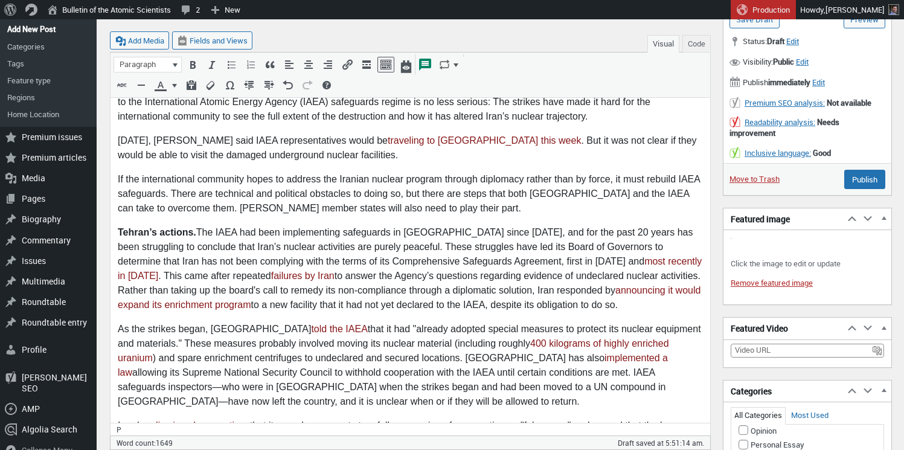
click at [506, 160] on p "On Sunday, Tehran said IAEA representatives would be traveling to Iran this wee…" at bounding box center [410, 147] width 585 height 29
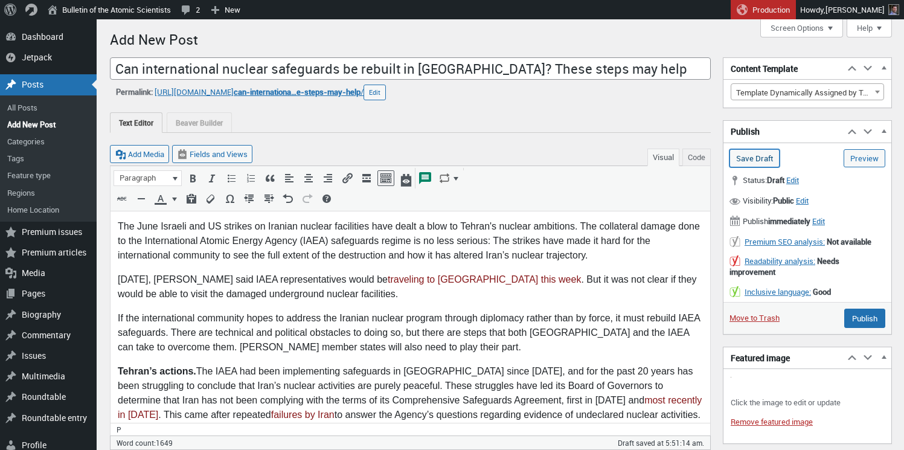
click at [743, 155] on input "Save Draft" at bounding box center [755, 158] width 50 height 18
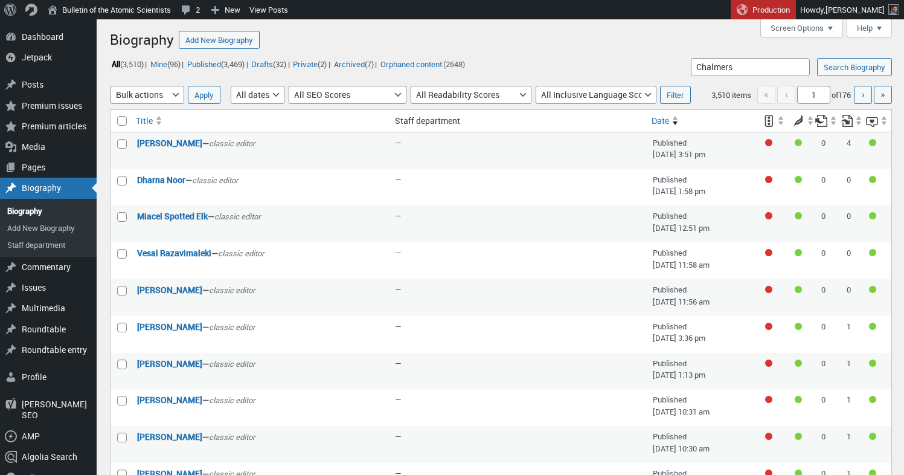
type input "Chalmers"
click at [817, 58] on input "Search Biography" at bounding box center [854, 67] width 75 height 18
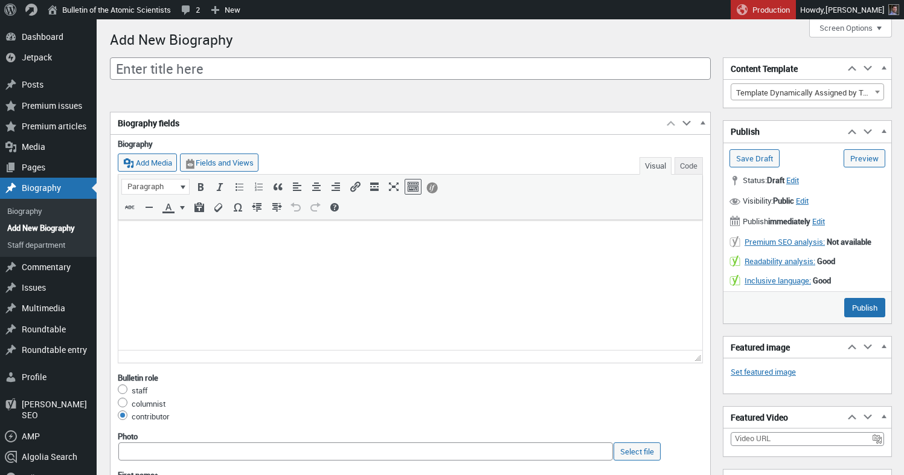
click at [216, 68] on input "Enter title here" at bounding box center [410, 68] width 601 height 23
type input "[PERSON_NAME]"
click at [236, 251] on html at bounding box center [410, 235] width 584 height 31
click at [262, 251] on html at bounding box center [410, 235] width 584 height 31
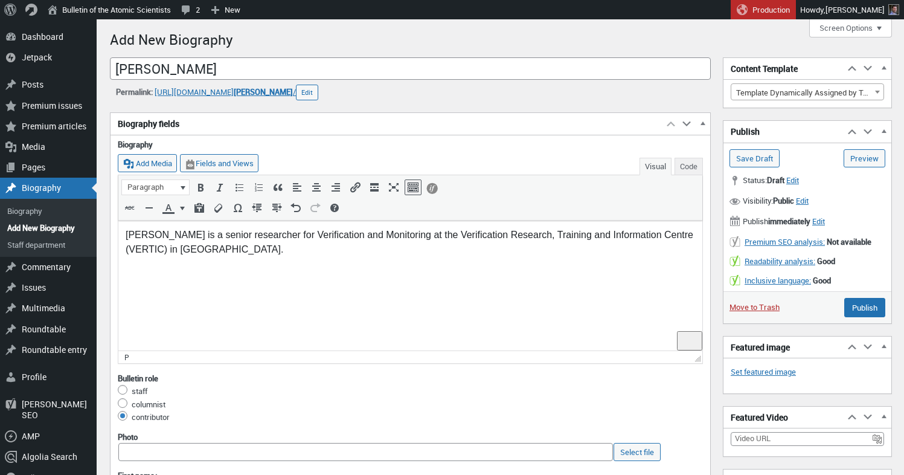
click at [137, 235] on p "Hugh Chalmers is a senior researcher for Verification and Monitoring at the Ver…" at bounding box center [411, 242] width 570 height 29
copy p "Hugh"
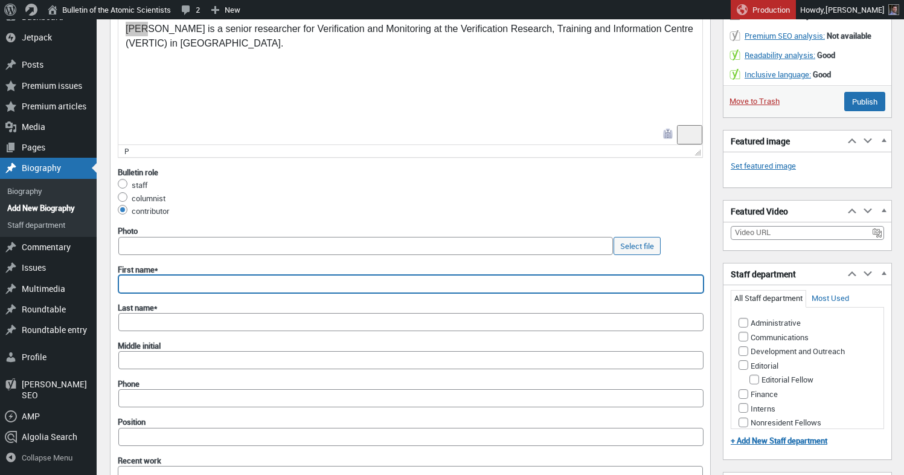
click at [143, 287] on input "First name*" at bounding box center [410, 284] width 585 height 18
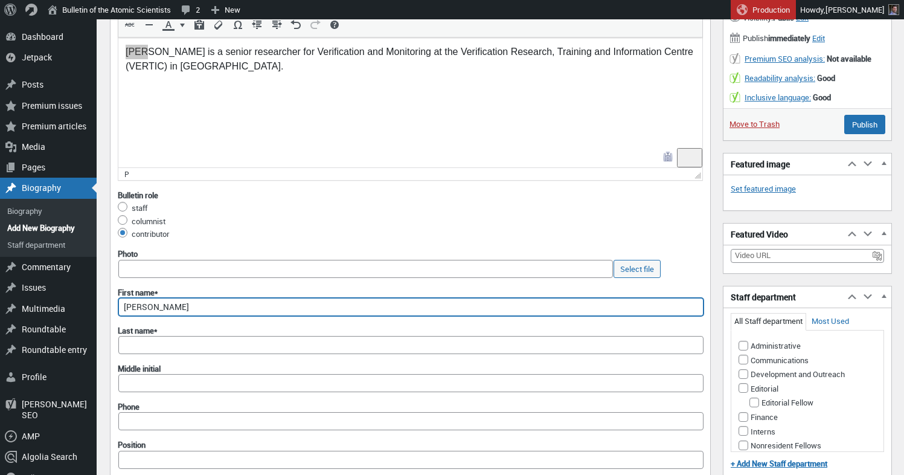
scroll to position [175, 0]
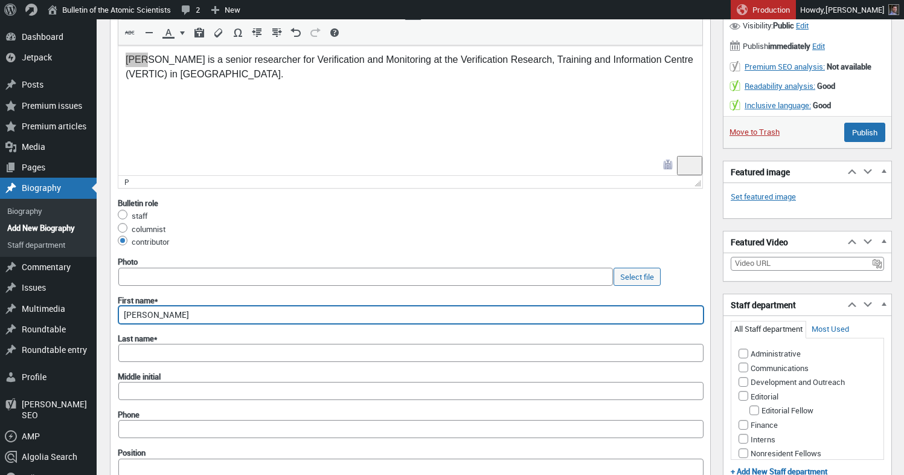
type input "Hugh"
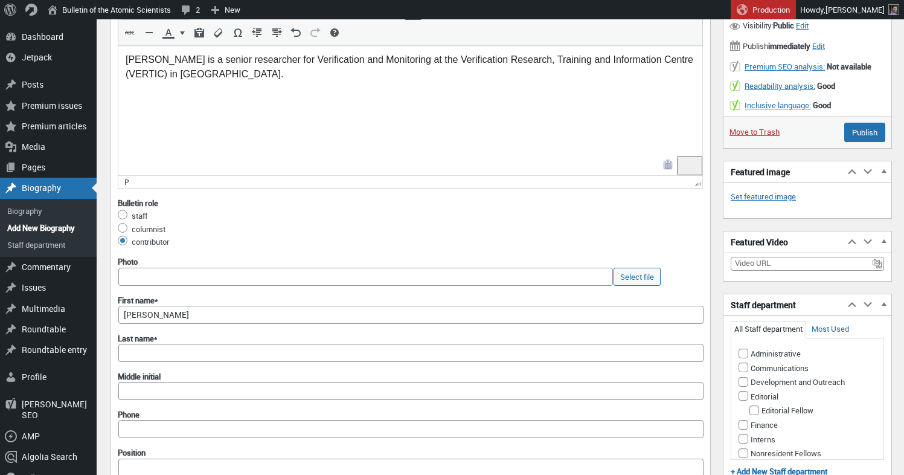
click at [164, 57] on p "Hugh Chalmers is a senior researcher for Verification and Monitoring at the Ver…" at bounding box center [411, 67] width 570 height 29
copy p "Chalmers"
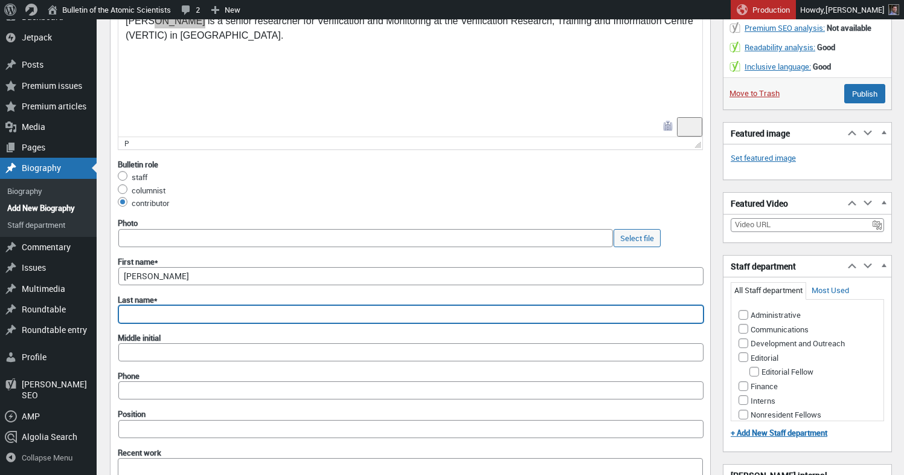
click at [147, 308] on input "Last name*" at bounding box center [410, 314] width 585 height 18
type input "Chalmers"
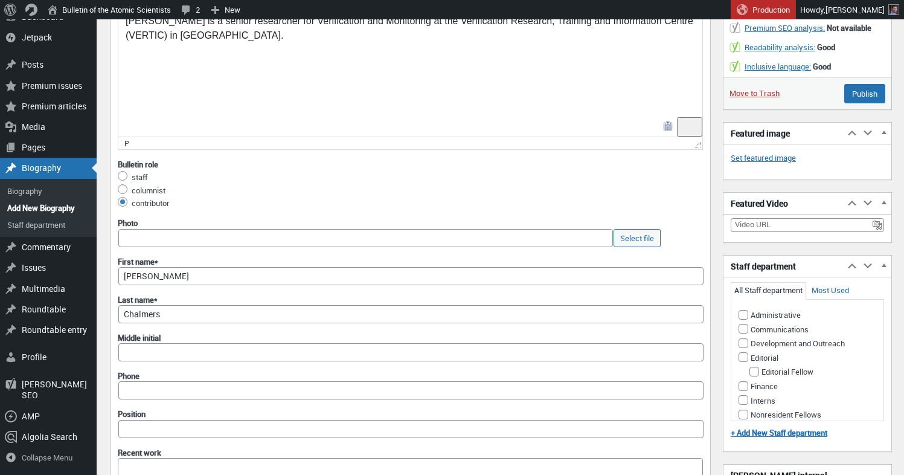
click at [207, 53] on html "Hugh Chalmers is a senior researcher for Verification and Monitoring at the Ver…" at bounding box center [410, 30] width 584 height 46
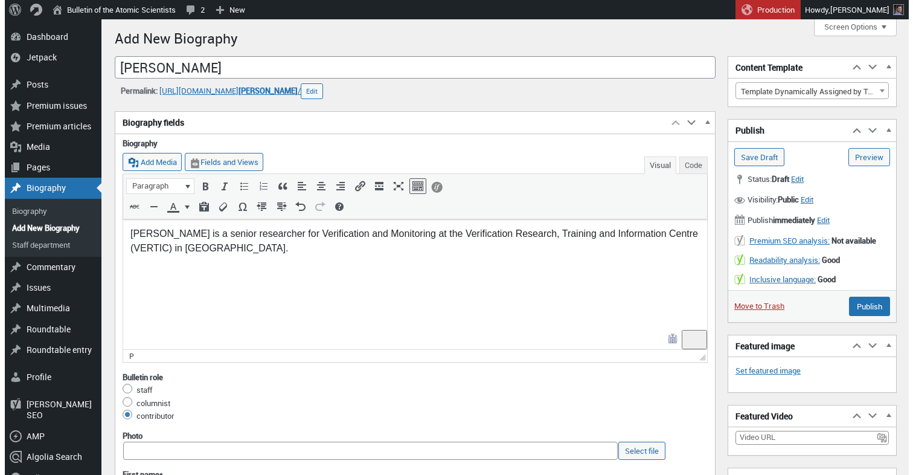
scroll to position [0, 0]
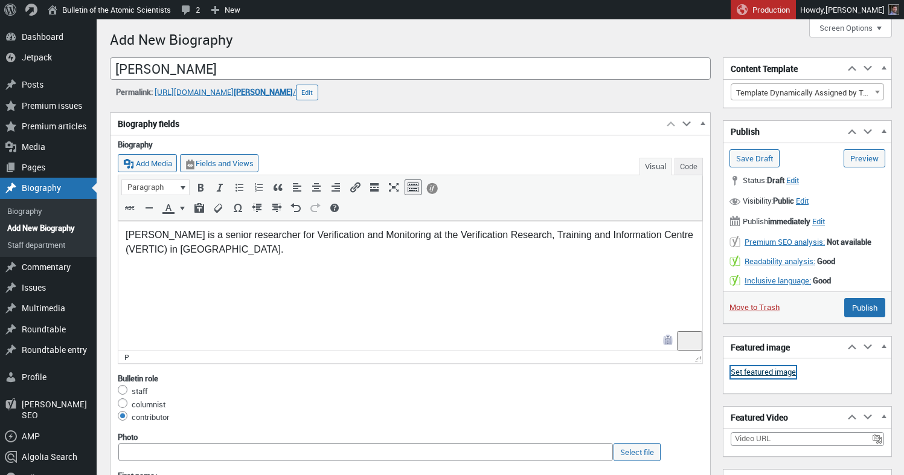
click at [786, 373] on link "Set featured image" at bounding box center [763, 372] width 65 height 12
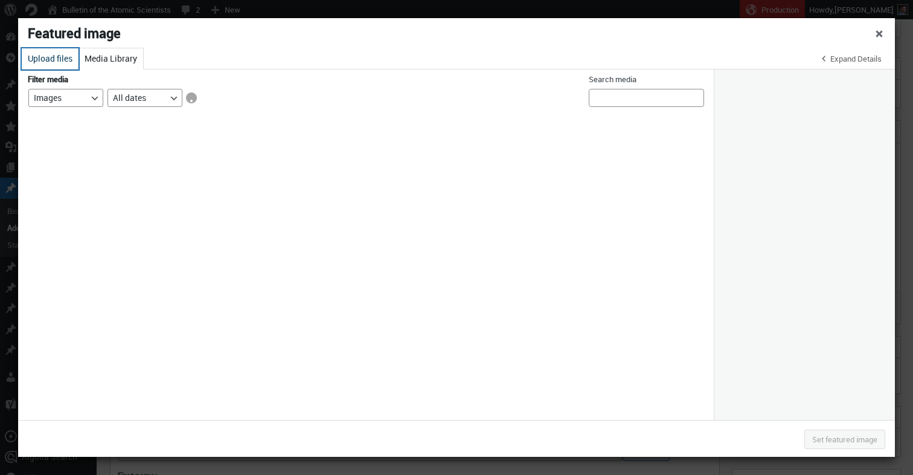
click at [57, 58] on button "Upload files" at bounding box center [50, 58] width 57 height 21
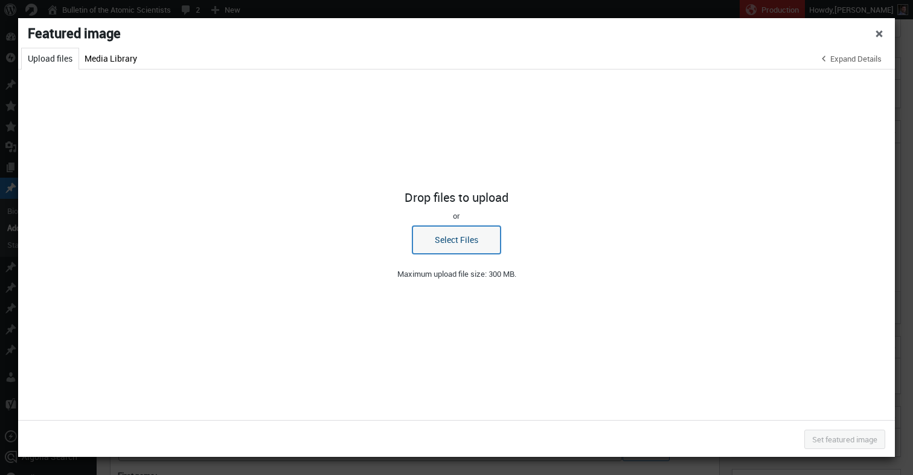
click at [455, 245] on button "Select Files" at bounding box center [456, 240] width 88 height 28
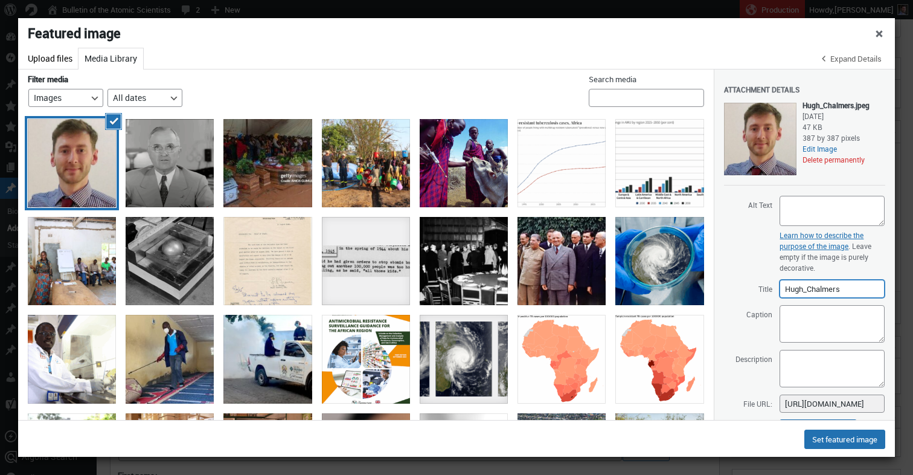
click at [806, 298] on input "Hugh_Chalmers" at bounding box center [832, 289] width 105 height 18
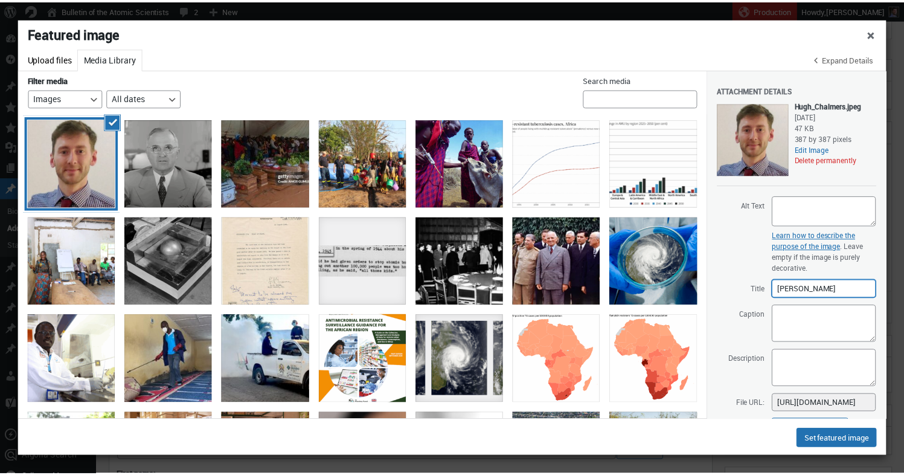
scroll to position [30, 0]
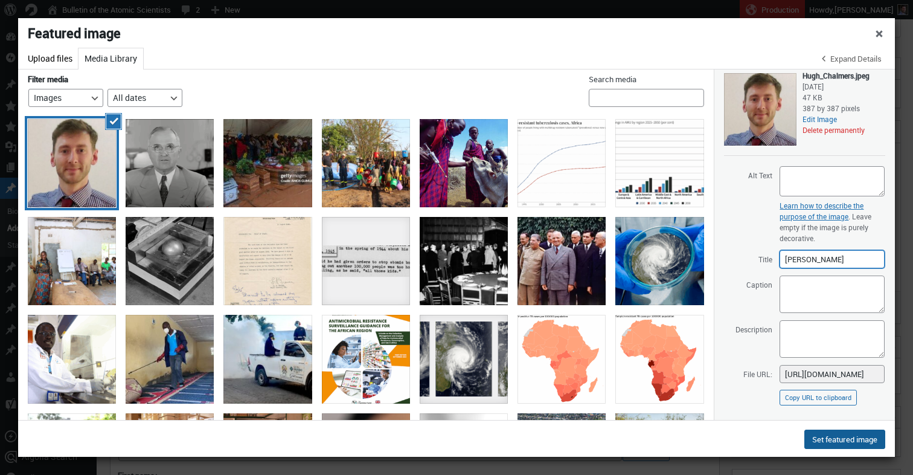
type input "[PERSON_NAME]"
click at [850, 447] on button "Set featured image" at bounding box center [844, 438] width 81 height 19
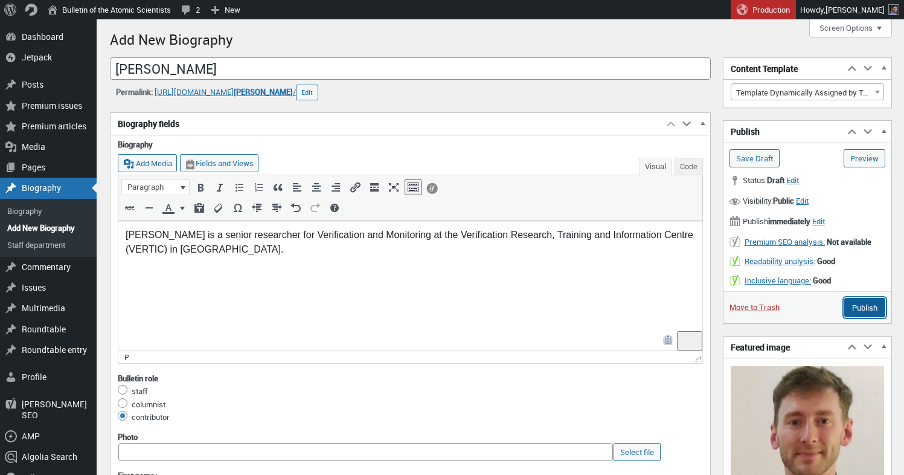
click at [857, 306] on input "Publish" at bounding box center [864, 307] width 41 height 19
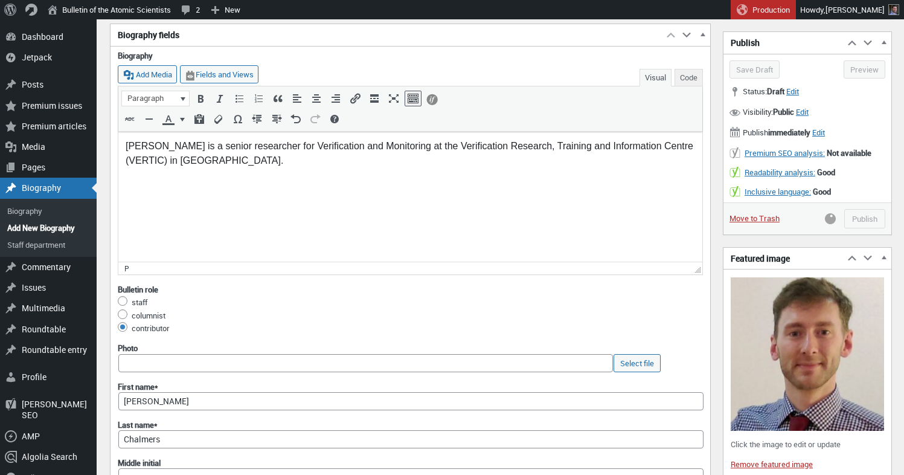
scroll to position [81, 0]
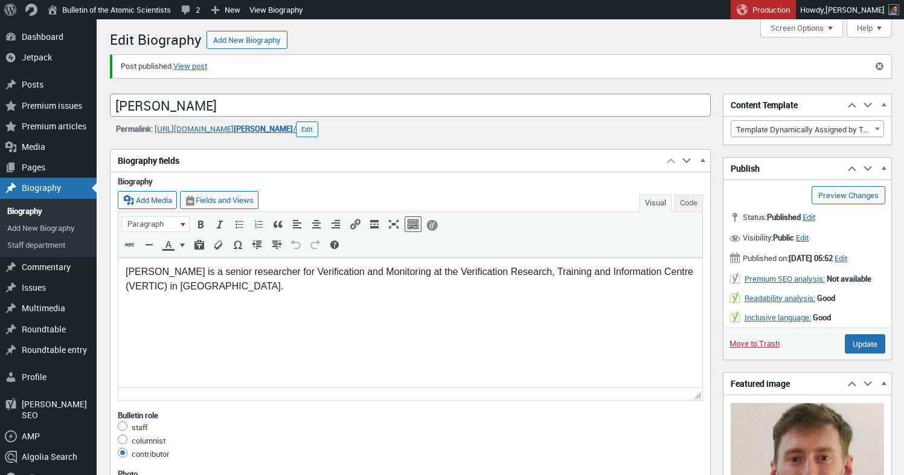
scroll to position [8, 0]
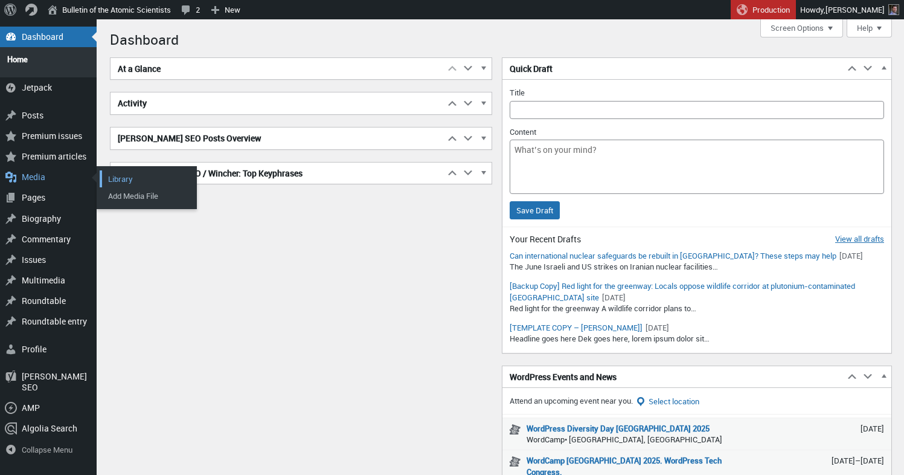
click at [111, 173] on link "Library" at bounding box center [148, 178] width 97 height 17
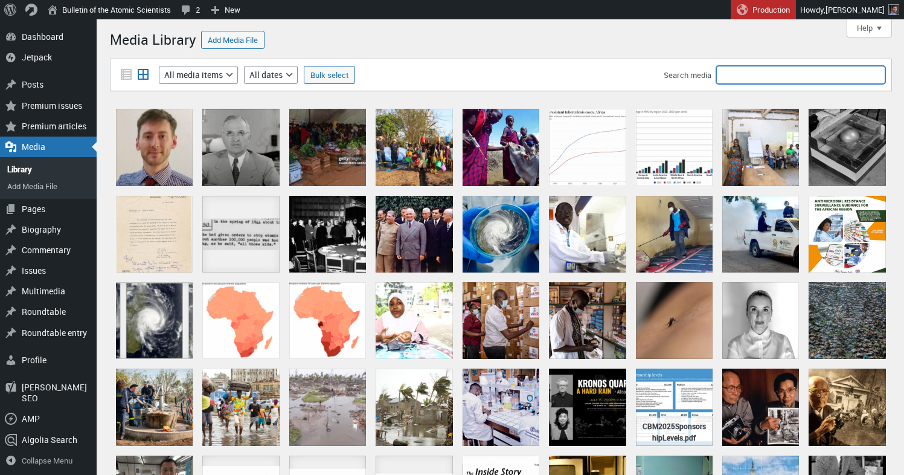
click at [749, 74] on input "Search media" at bounding box center [800, 75] width 169 height 18
type input "iaea inspectors"
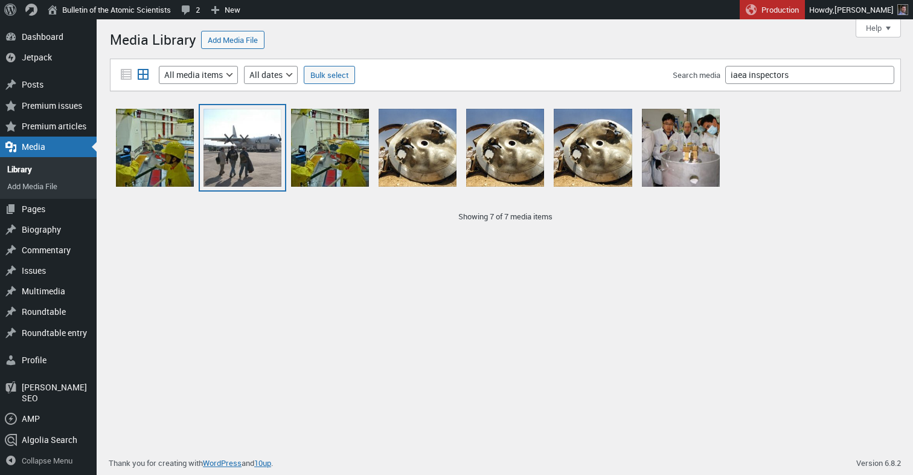
click at [236, 162] on div "IAEA inspectors in Iraq" at bounding box center [243, 148] width 78 height 78
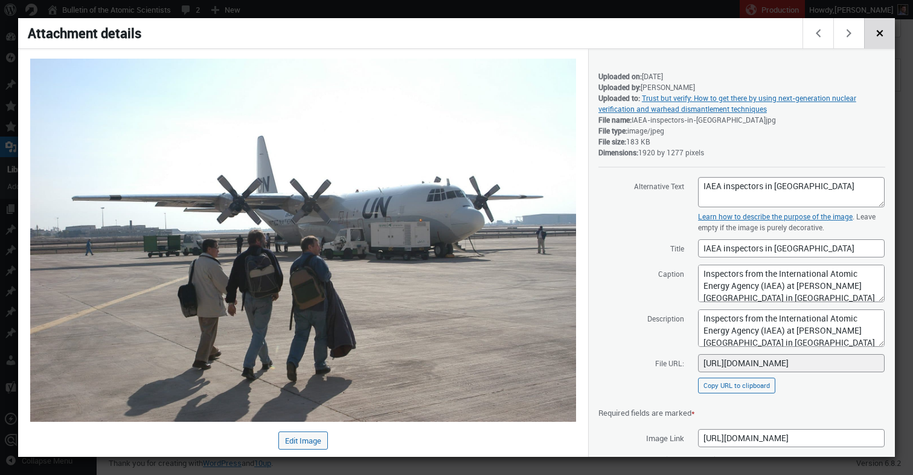
click at [879, 33] on span "Close dialog" at bounding box center [879, 32] width 13 height 10
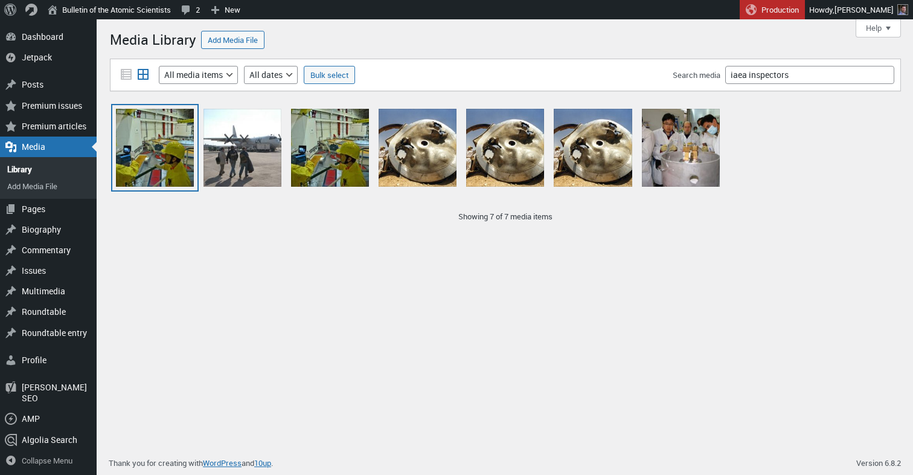
click at [144, 141] on div "Remote Monitoring" at bounding box center [155, 148] width 78 height 78
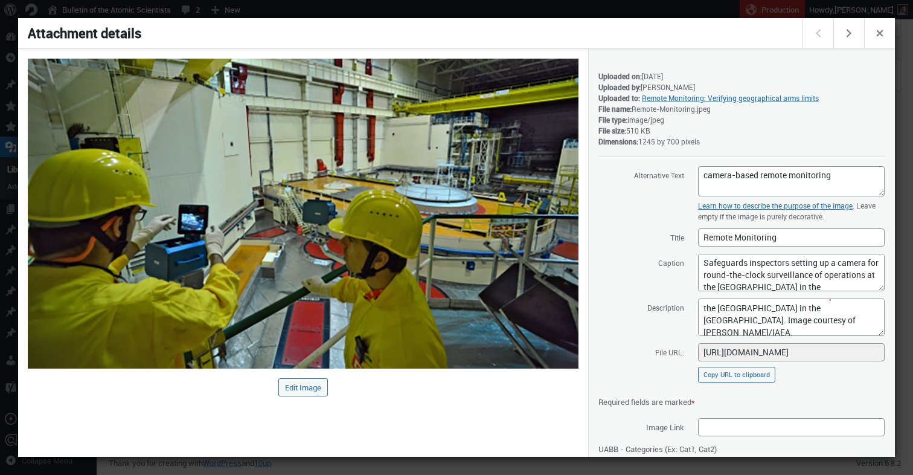
scroll to position [29, 0]
click at [884, 33] on span "Close dialog" at bounding box center [879, 32] width 13 height 10
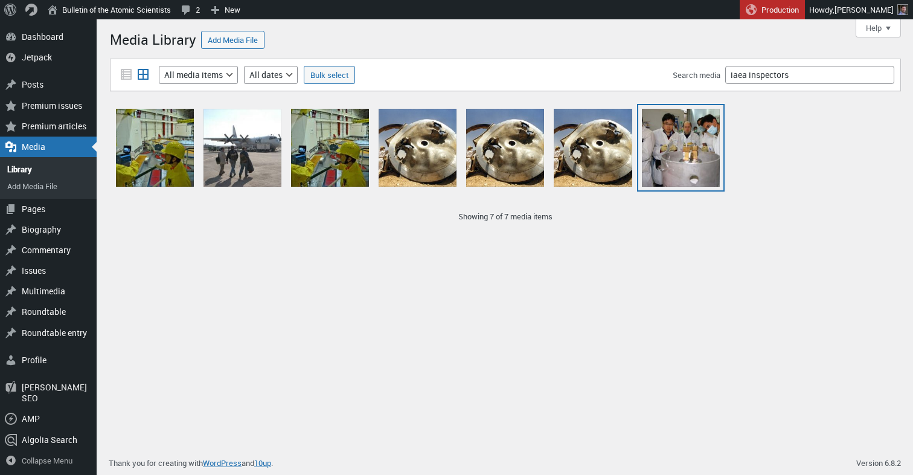
click at [681, 158] on div "IAEA_Inspectors" at bounding box center [681, 148] width 78 height 78
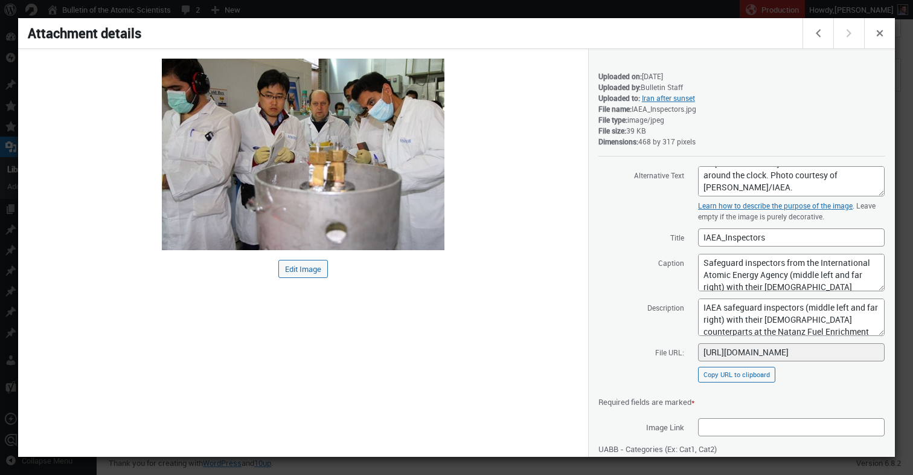
scroll to position [85, 0]
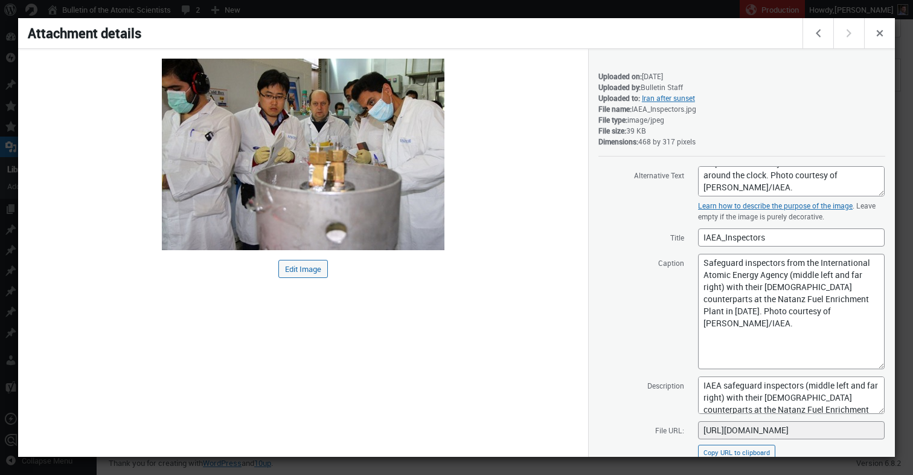
drag, startPoint x: 873, startPoint y: 286, endPoint x: 868, endPoint y: 364, distance: 78.0
click at [868, 364] on textarea "Safeguard inspectors from the International Atomic Energy Agency (middle left a…" at bounding box center [791, 311] width 187 height 115
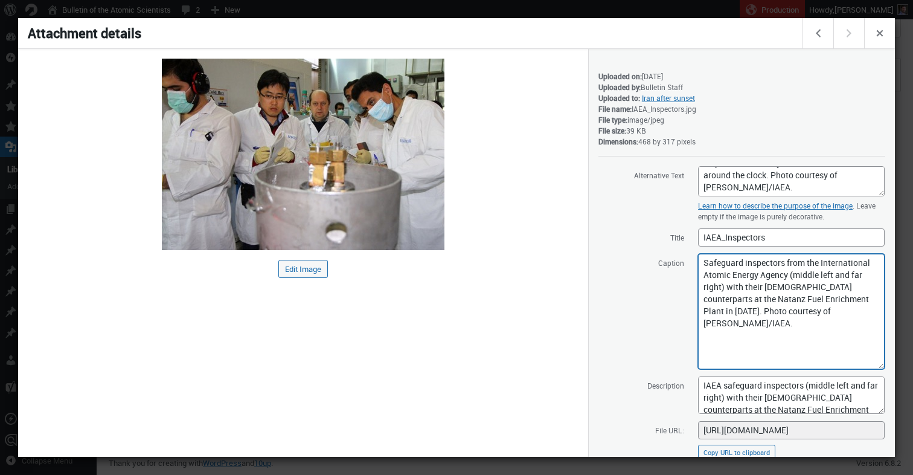
drag, startPoint x: 786, startPoint y: 326, endPoint x: 663, endPoint y: 258, distance: 140.8
click at [698, 258] on textarea "Safeguard inspectors from the International Atomic Energy Agency (middle left a…" at bounding box center [791, 311] width 187 height 115
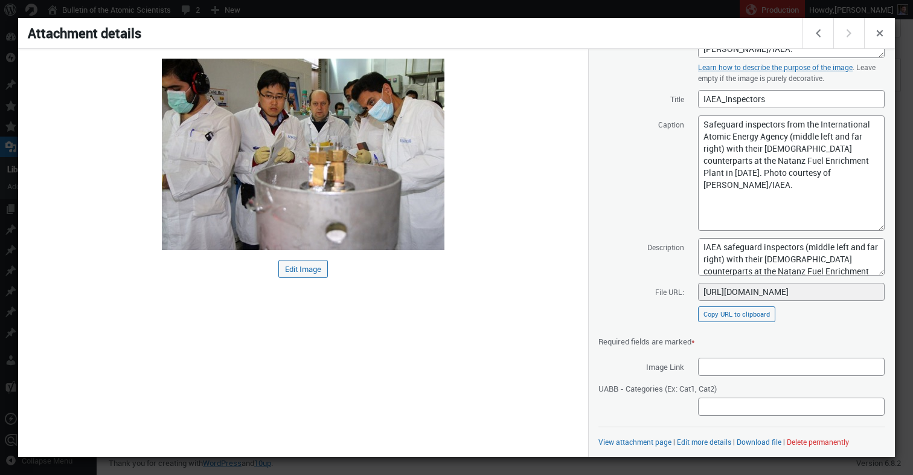
scroll to position [115, 0]
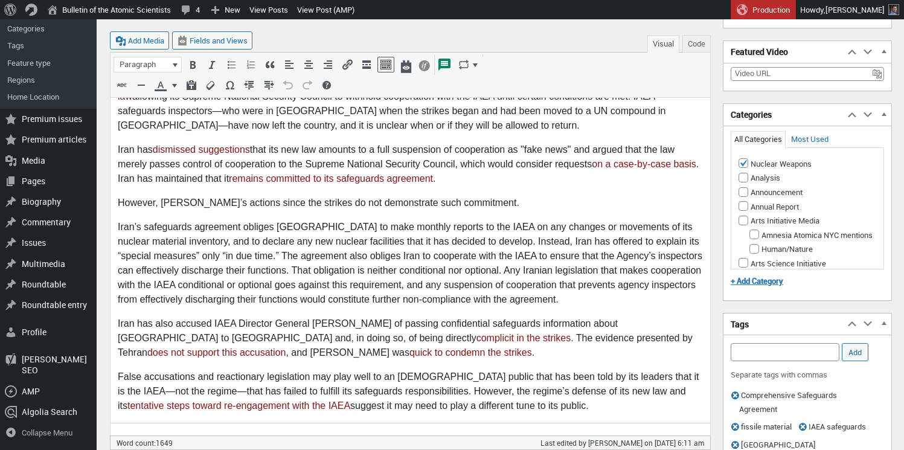
scroll to position [530, 0]
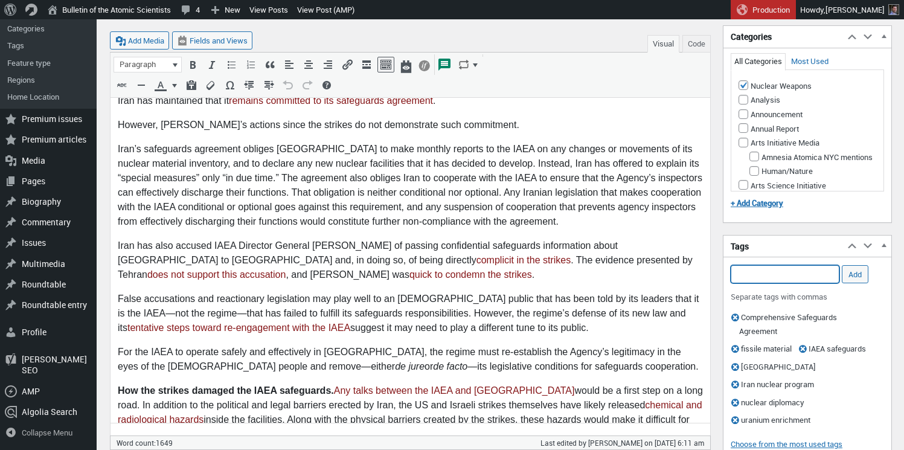
click at [760, 277] on input "Add Tag" at bounding box center [785, 274] width 109 height 18
click at [799, 292] on li "IAEA" at bounding box center [785, 292] width 108 height 17
type input "IAEA,"
click at [852, 275] on input "Add" at bounding box center [855, 274] width 27 height 18
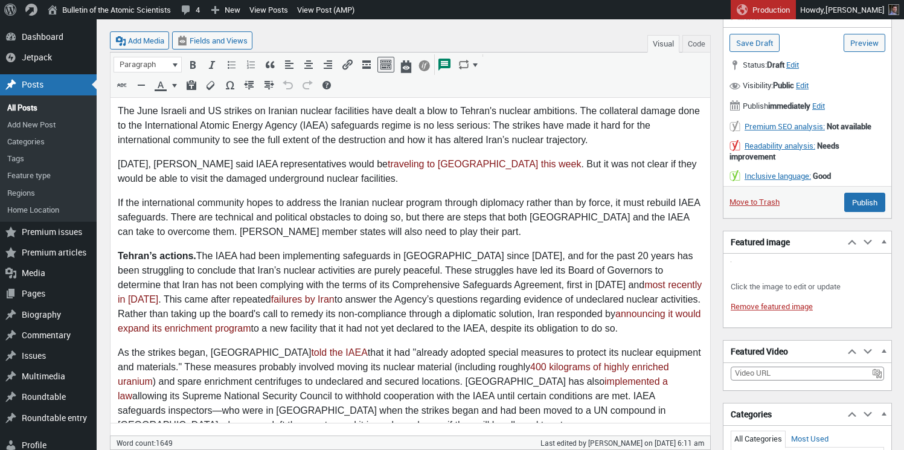
scroll to position [13, 0]
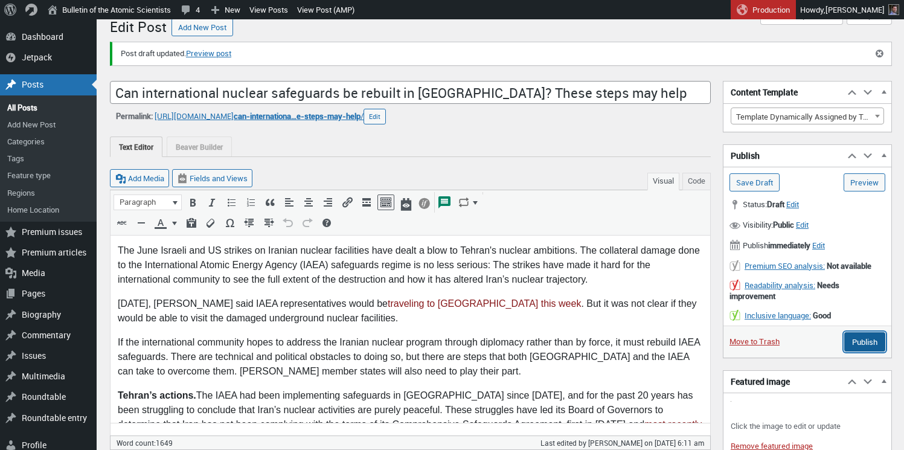
click at [865, 342] on input "Publish" at bounding box center [864, 341] width 41 height 19
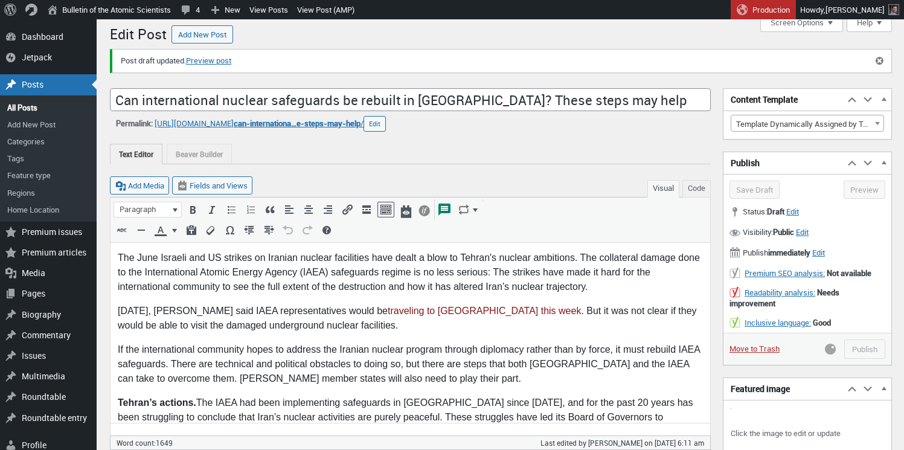
scroll to position [0, 0]
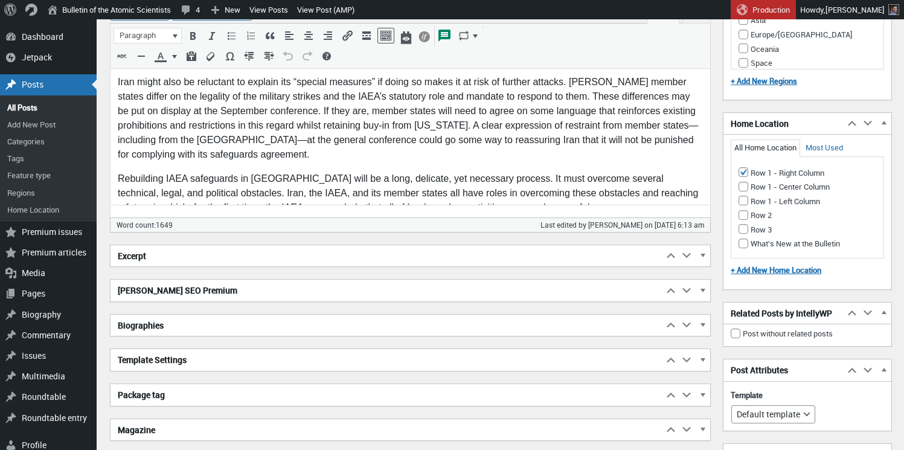
scroll to position [1617, 0]
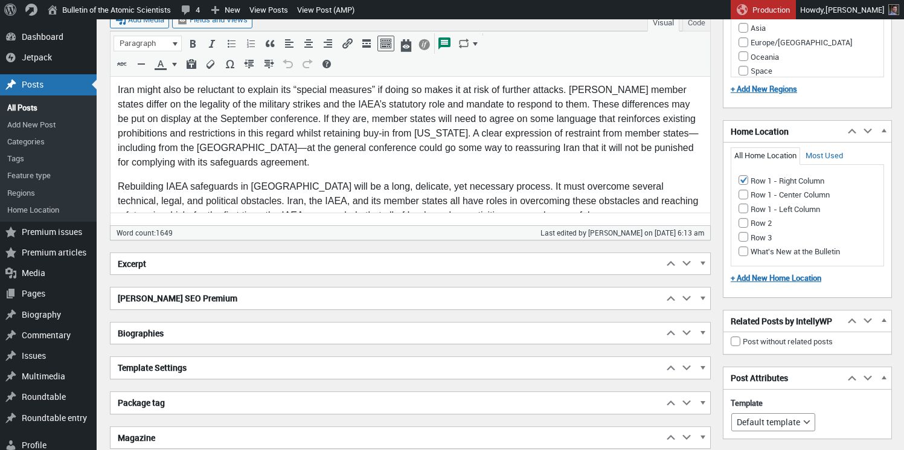
click at [230, 266] on h2 "Excerpt" at bounding box center [387, 264] width 553 height 22
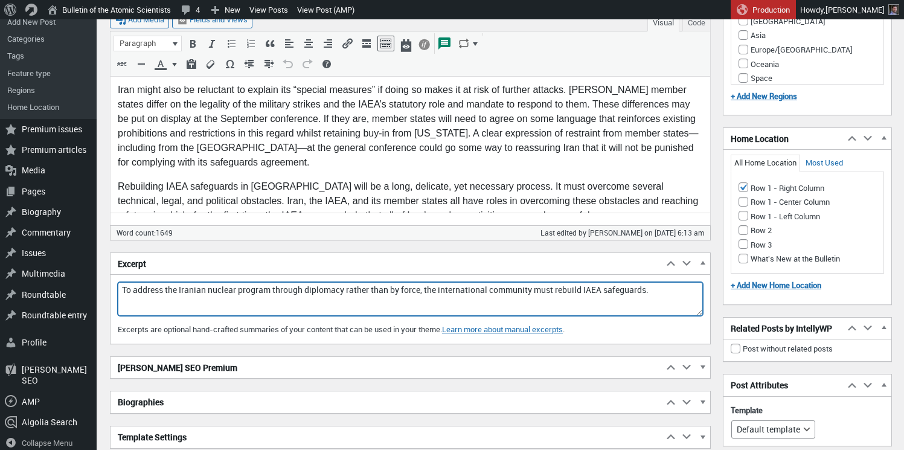
click at [201, 292] on textarea "To address the Iranian nuclear program through diplomacy rather than by force, …" at bounding box center [410, 299] width 585 height 34
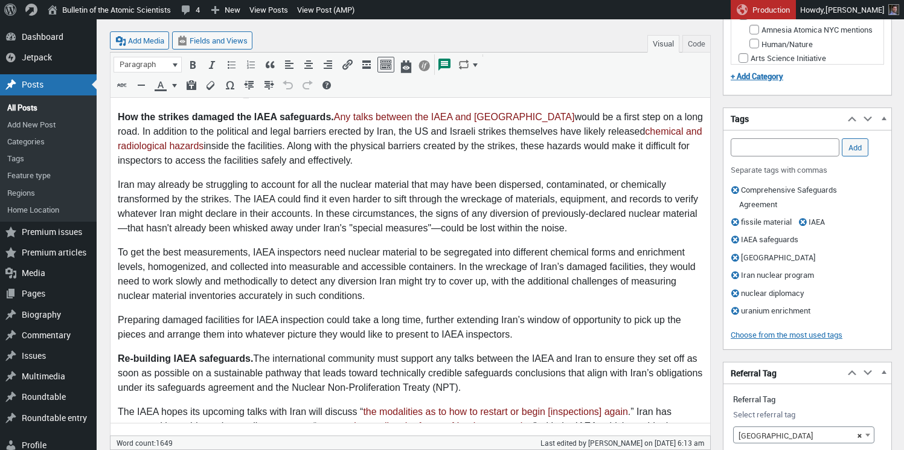
scroll to position [0, 0]
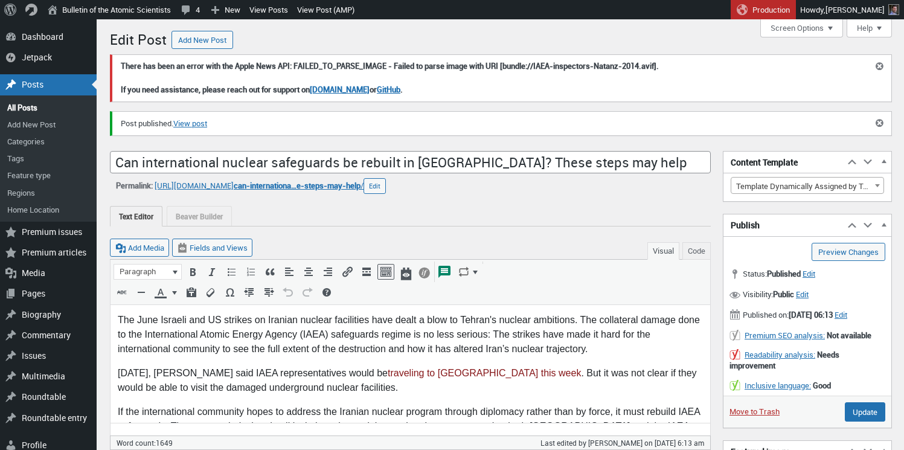
drag, startPoint x: 416, startPoint y: 195, endPoint x: 382, endPoint y: 193, distance: 33.9
click at [416, 195] on div "Text Editor Beaver Builder Beaver Builder is currently active for this post. La…" at bounding box center [410, 210] width 601 height 33
click at [361, 187] on span "can-internationa…e-steps-may-help" at bounding box center [297, 185] width 127 height 11
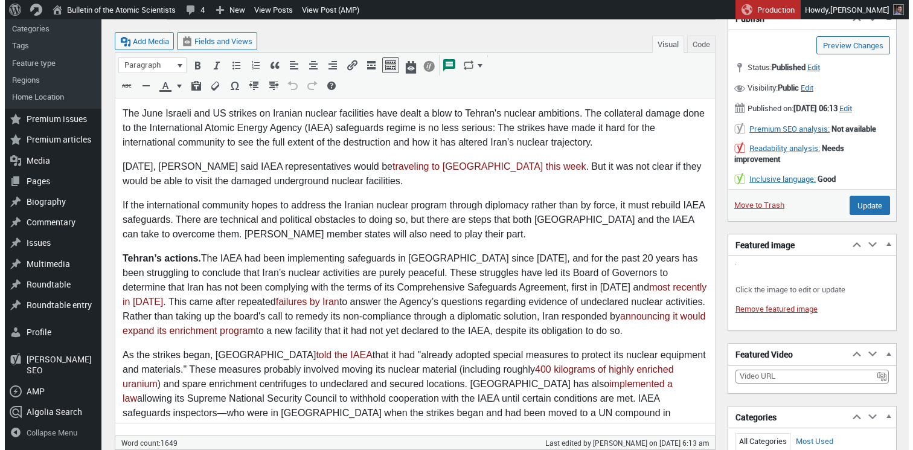
scroll to position [106, 0]
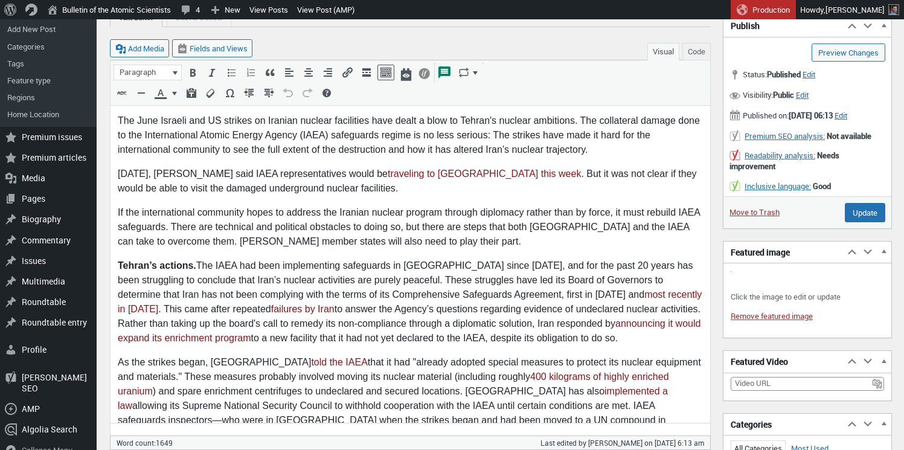
click at [782, 303] on p "Click the image to edit or update" at bounding box center [807, 297] width 153 height 12
click at [744, 321] on link "Remove featured image" at bounding box center [772, 315] width 82 height 11
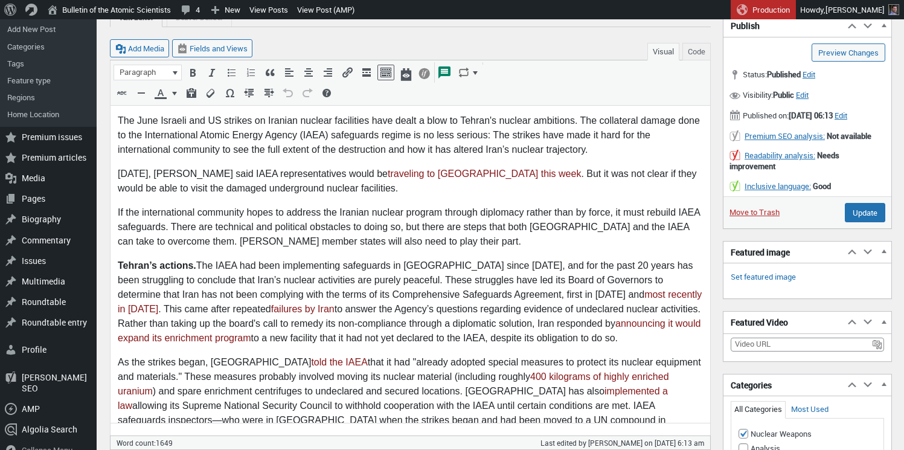
click at [745, 283] on link "Set featured image" at bounding box center [763, 277] width 65 height 12
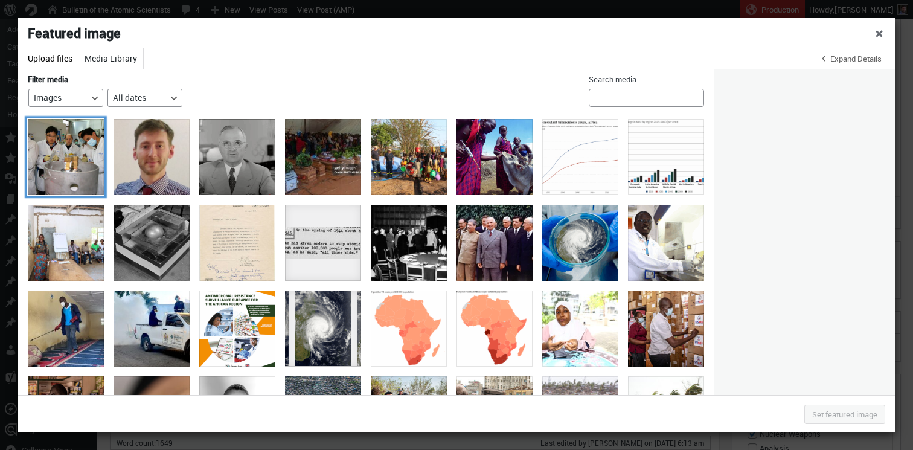
click at [72, 154] on div at bounding box center [66, 157] width 76 height 76
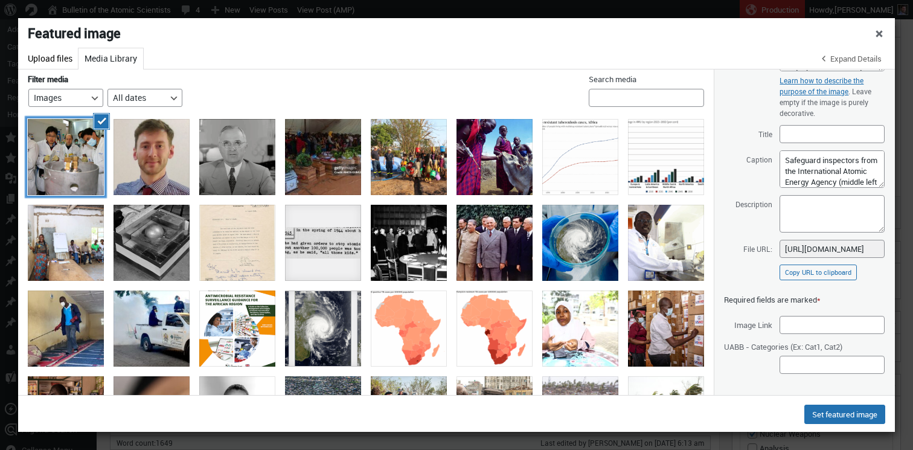
scroll to position [0, 0]
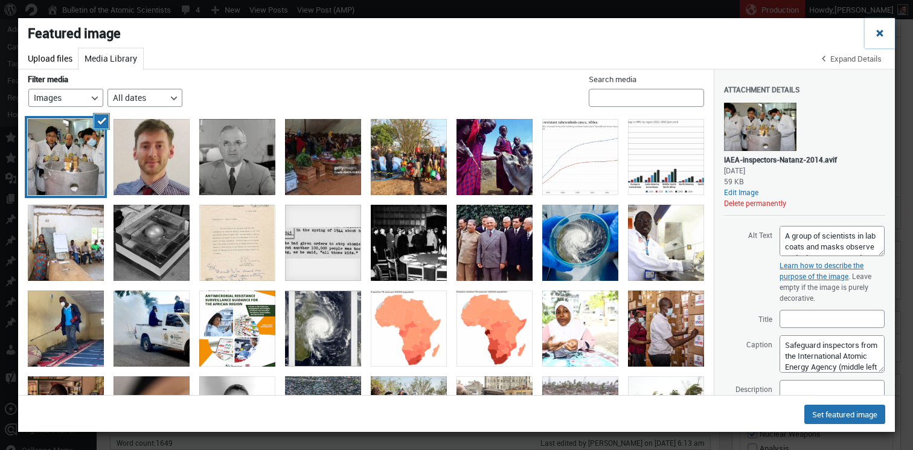
click at [875, 36] on span "Close dialog" at bounding box center [880, 32] width 12 height 10
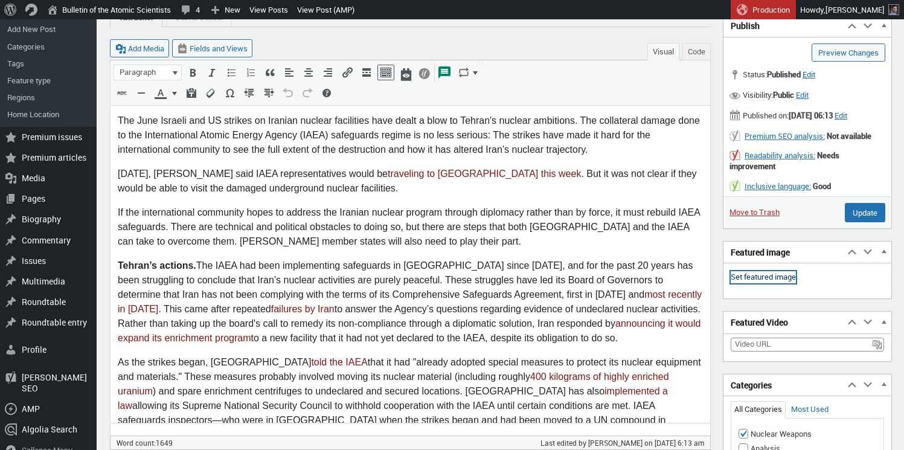
click at [760, 283] on link "Set featured image" at bounding box center [763, 277] width 65 height 12
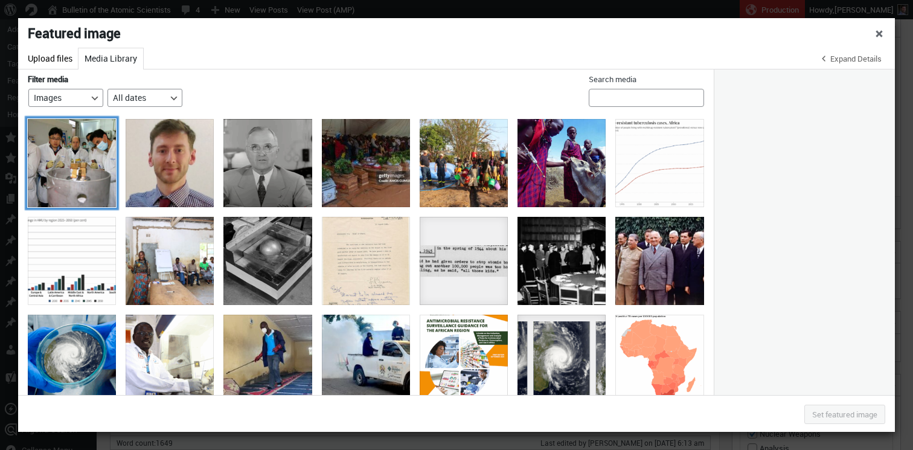
click at [43, 161] on div at bounding box center [72, 163] width 88 height 88
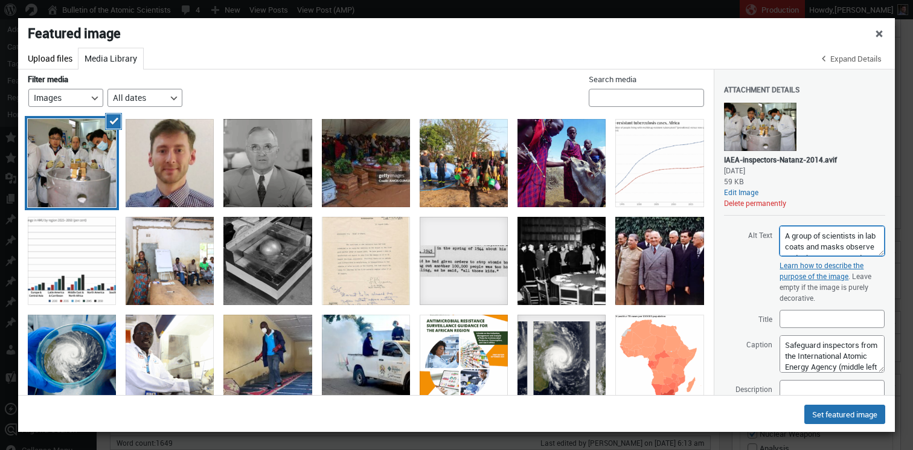
click at [799, 246] on textarea "A group of scientists in lab coats and masks observe and take notes around a me…" at bounding box center [832, 241] width 105 height 30
click at [797, 362] on textarea "Safeguard inspectors from the International Atomic Energy Agency (middle left a…" at bounding box center [832, 353] width 105 height 37
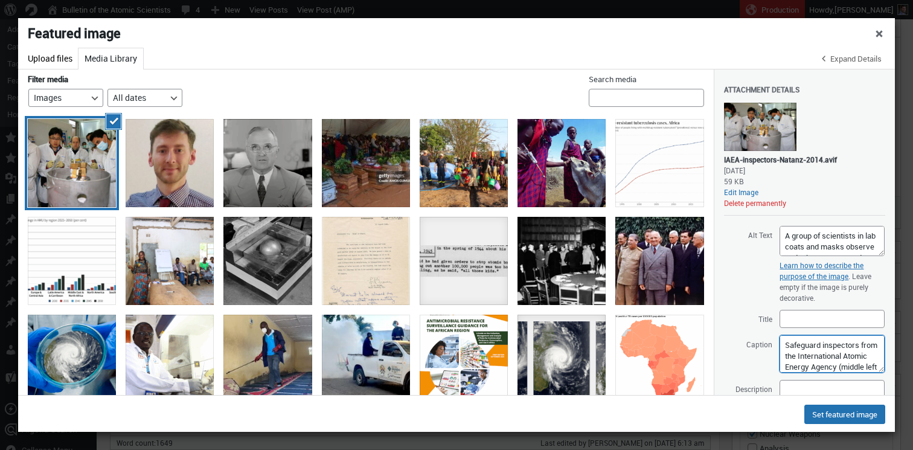
click at [797, 362] on textarea "Safeguard inspectors from the International Atomic Energy Agency (middle left a…" at bounding box center [832, 353] width 105 height 37
click at [768, 205] on button "Delete permanently" at bounding box center [755, 203] width 62 height 10
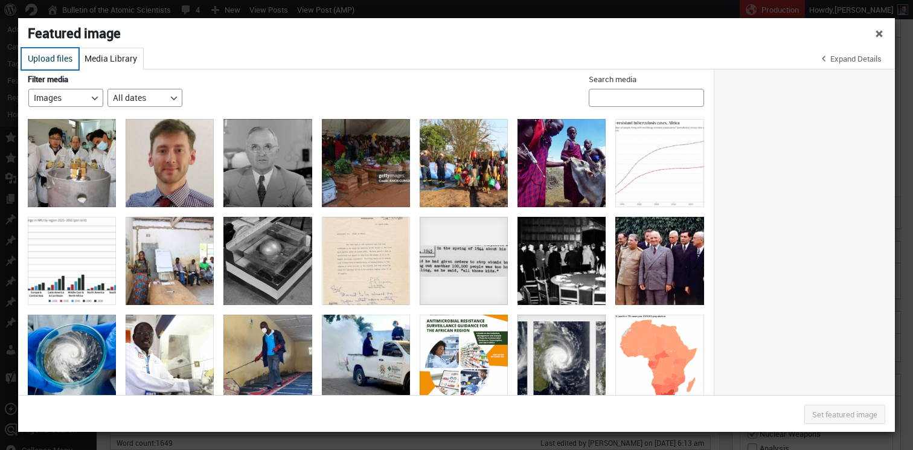
click at [54, 56] on button "Upload files" at bounding box center [50, 58] width 57 height 21
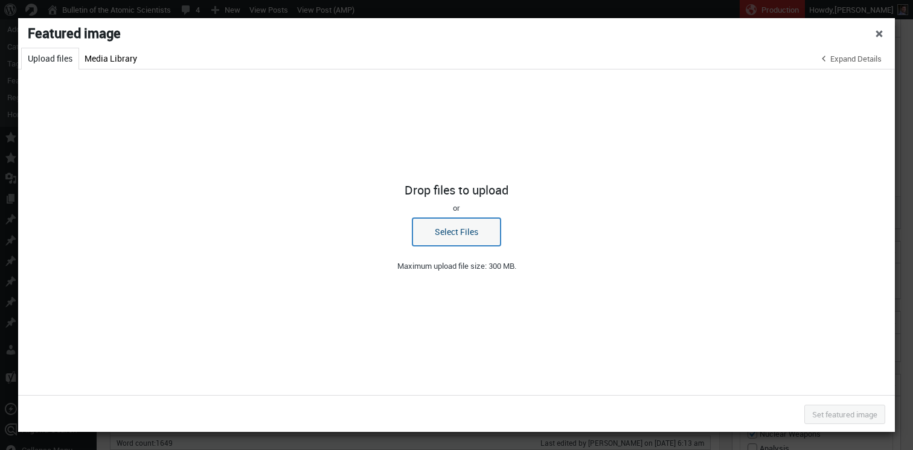
click at [443, 230] on button "Select Files" at bounding box center [456, 232] width 88 height 28
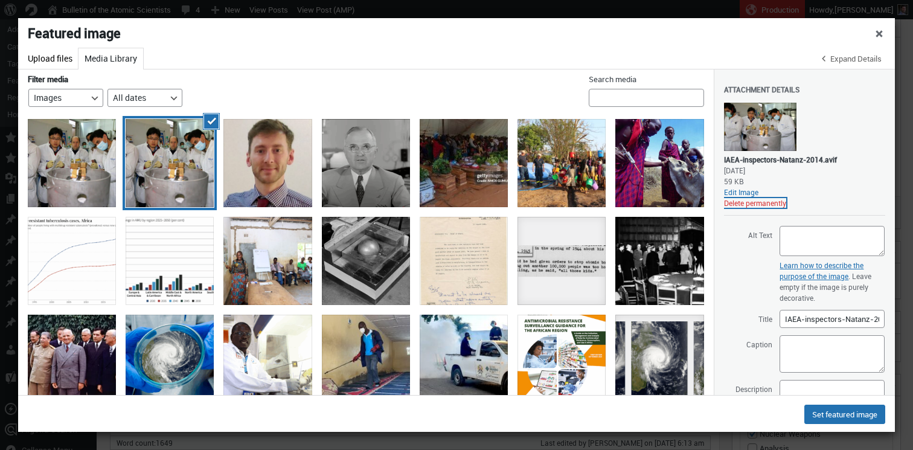
click at [739, 205] on button "Delete permanently" at bounding box center [755, 203] width 62 height 10
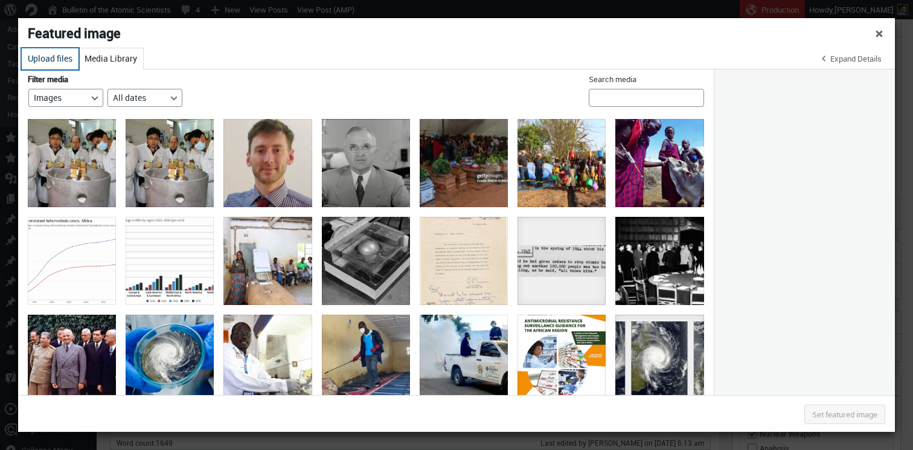
click at [42, 56] on button "Upload files" at bounding box center [50, 58] width 57 height 21
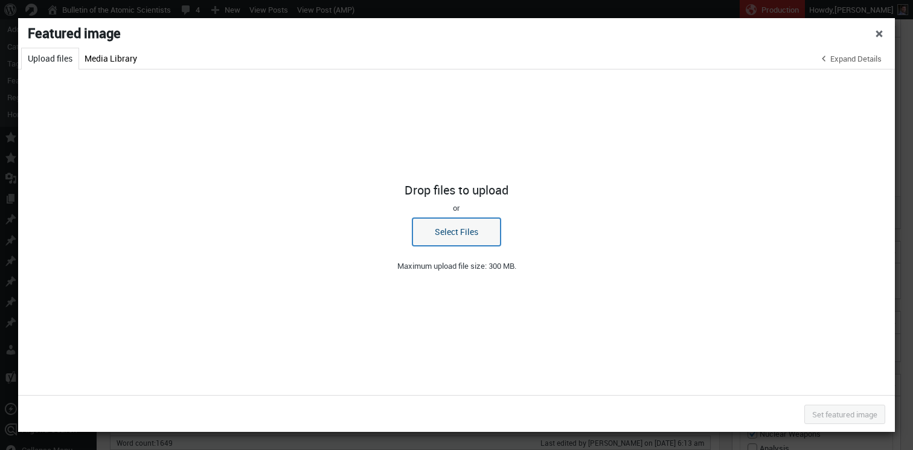
click at [427, 236] on button "Select Files" at bounding box center [456, 232] width 88 height 28
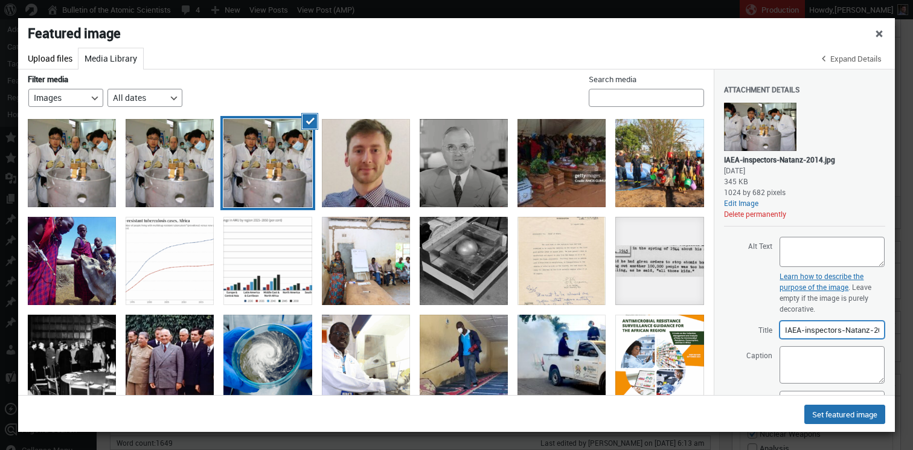
click at [809, 326] on input "IAEA-inspectors-Natanz-2014" at bounding box center [832, 330] width 105 height 18
click at [822, 368] on textarea "Caption" at bounding box center [832, 364] width 105 height 37
paste textarea "Safeguard inspectors from the International Atomic Energy Agency (middle left a…"
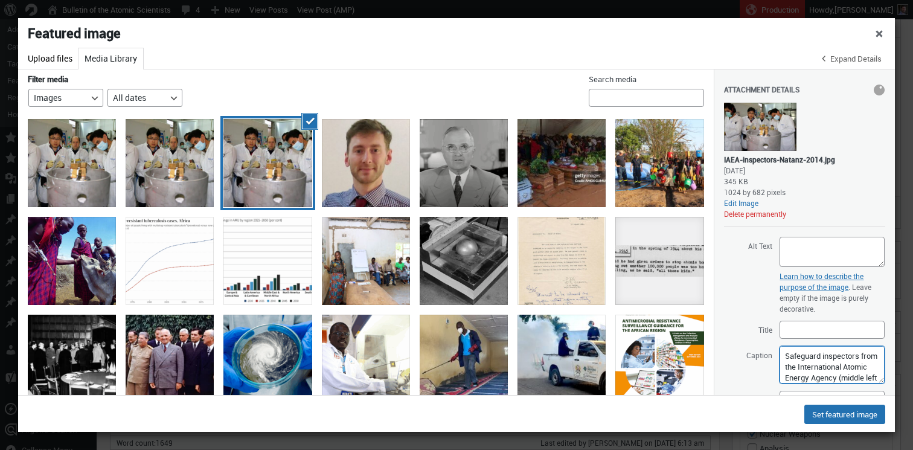
scroll to position [97, 0]
type textarea "Safeguard inspectors from the International Atomic Energy Agency (middle left a…"
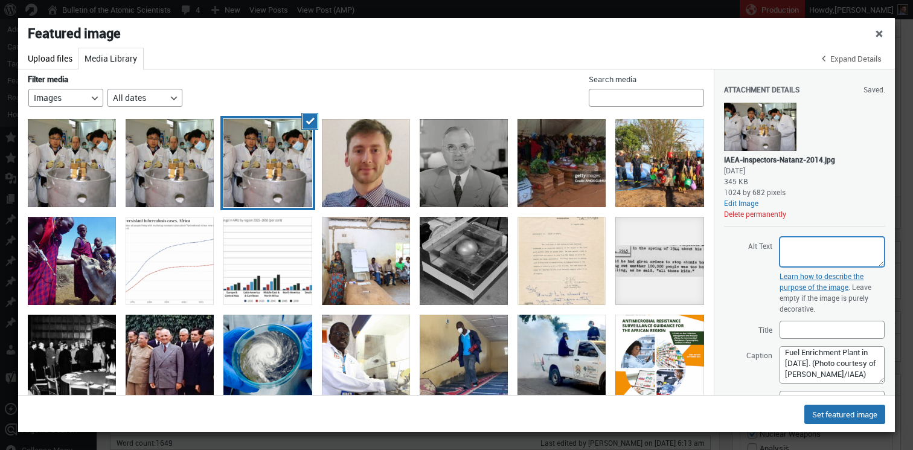
click at [806, 249] on textarea "Alt Text" at bounding box center [832, 252] width 105 height 30
paste textarea "A group of scientists in lab coats and masks observe and take notes around a me…"
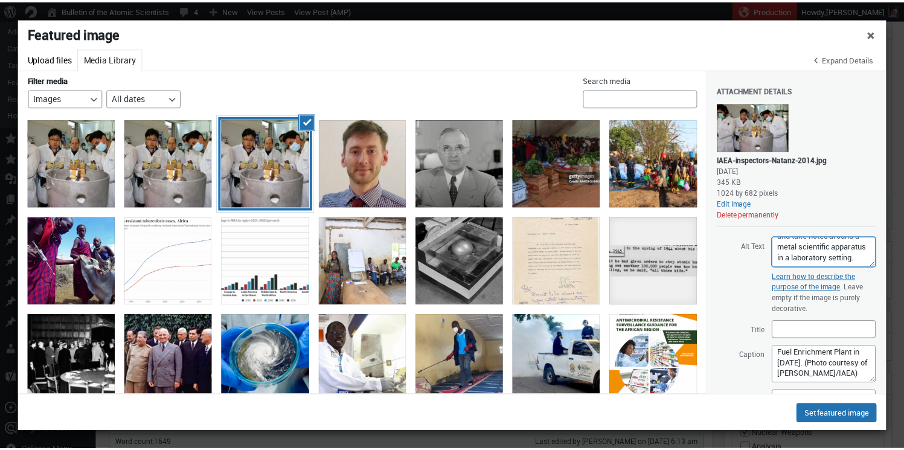
scroll to position [16, 0]
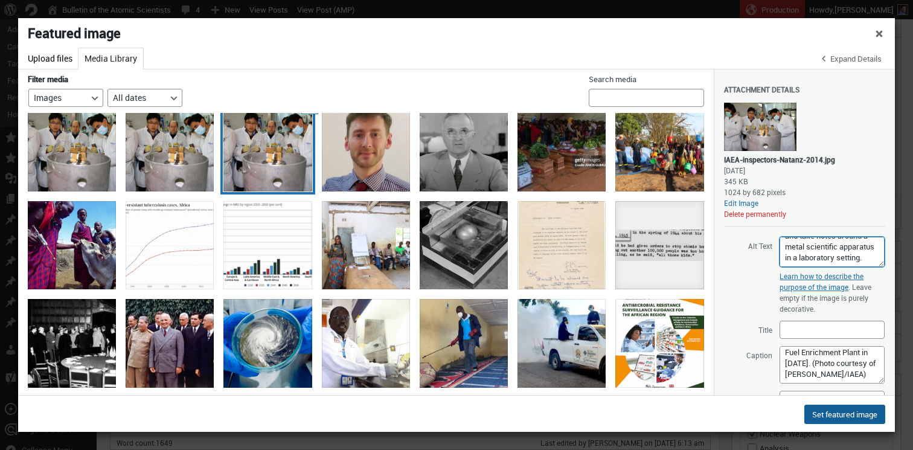
type textarea "A group of scientists in lab coats and masks observe and take notes around a me…"
click at [836, 412] on button "Set featured image" at bounding box center [844, 414] width 81 height 19
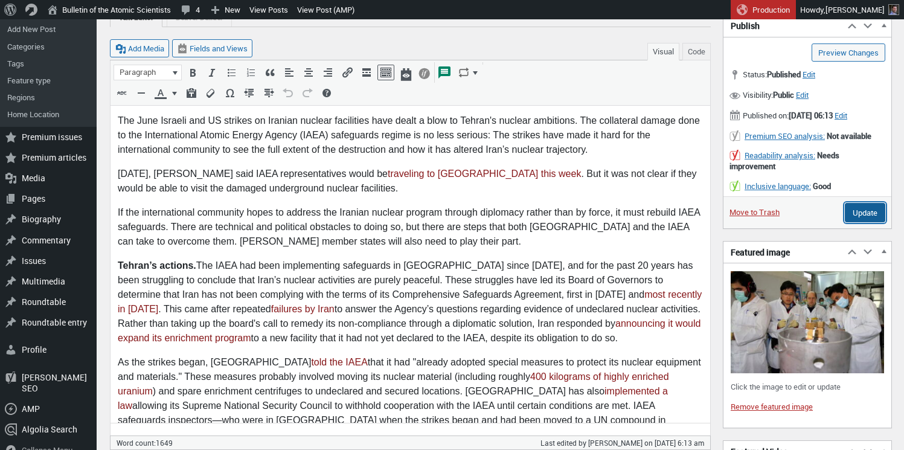
click at [856, 222] on input "Update" at bounding box center [865, 212] width 40 height 19
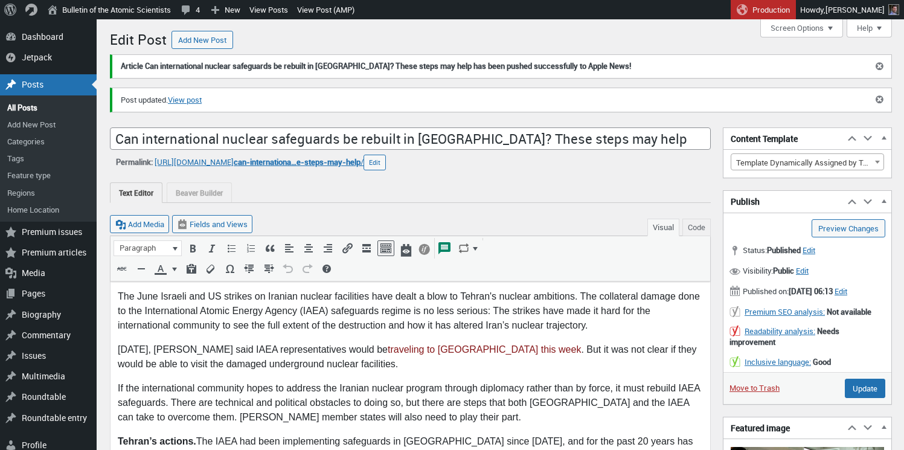
scroll to position [8, 0]
